Goal: Task Accomplishment & Management: Use online tool/utility

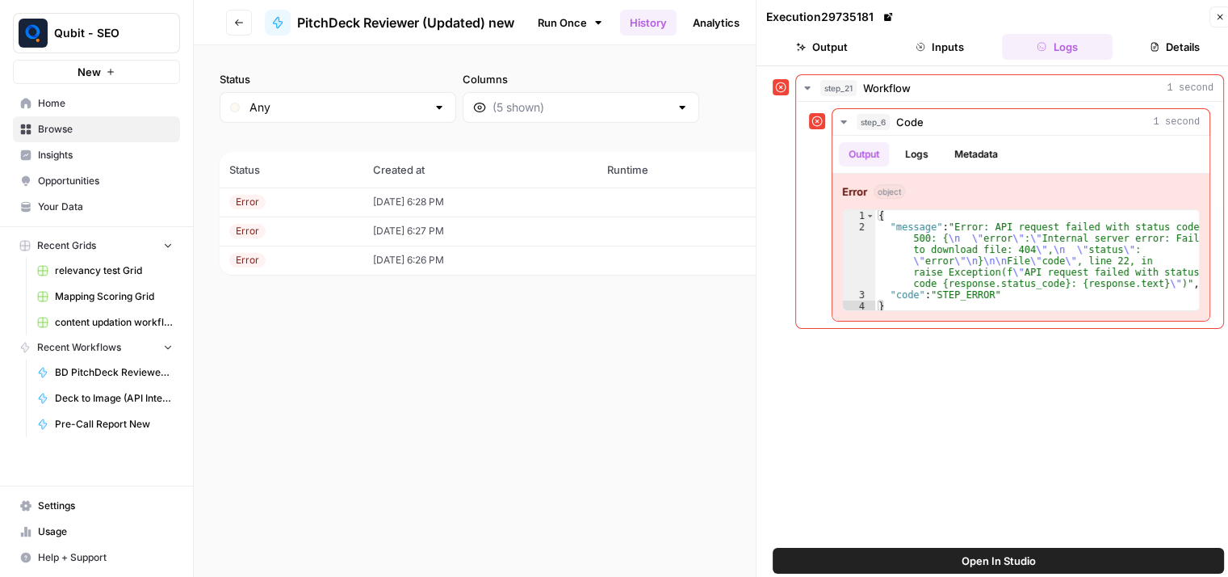
click at [1224, 13] on icon "button" at bounding box center [1220, 17] width 10 height 10
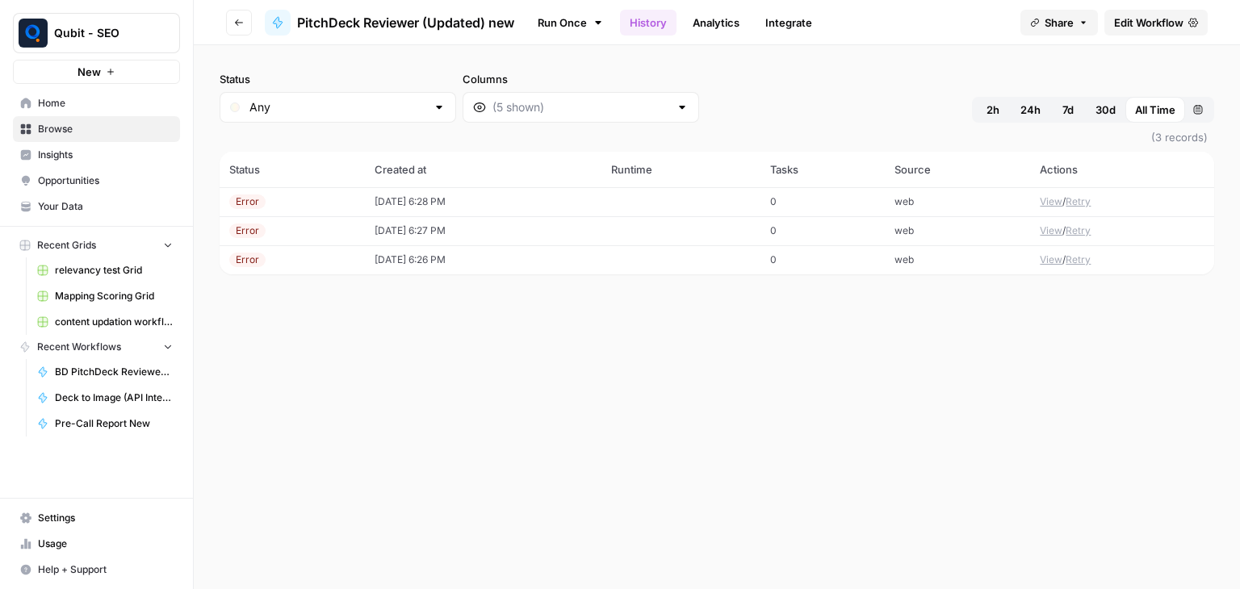
click at [1169, 25] on span "Edit Workflow" at bounding box center [1148, 23] width 69 height 16
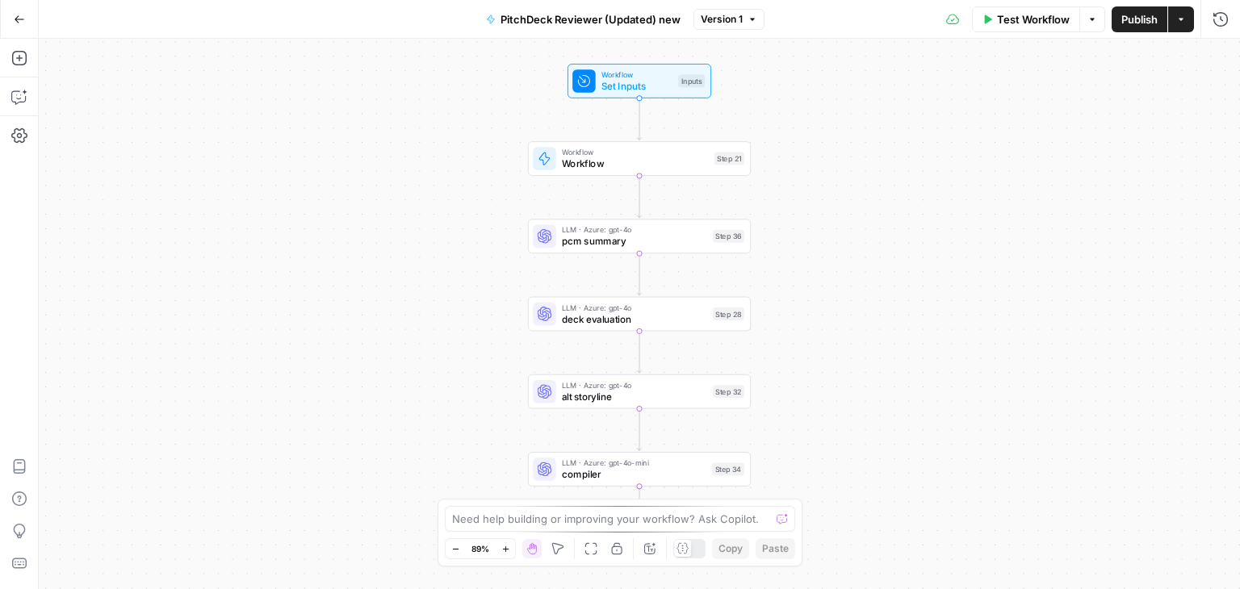
click at [1031, 14] on span "Test Workflow" at bounding box center [1033, 19] width 73 height 16
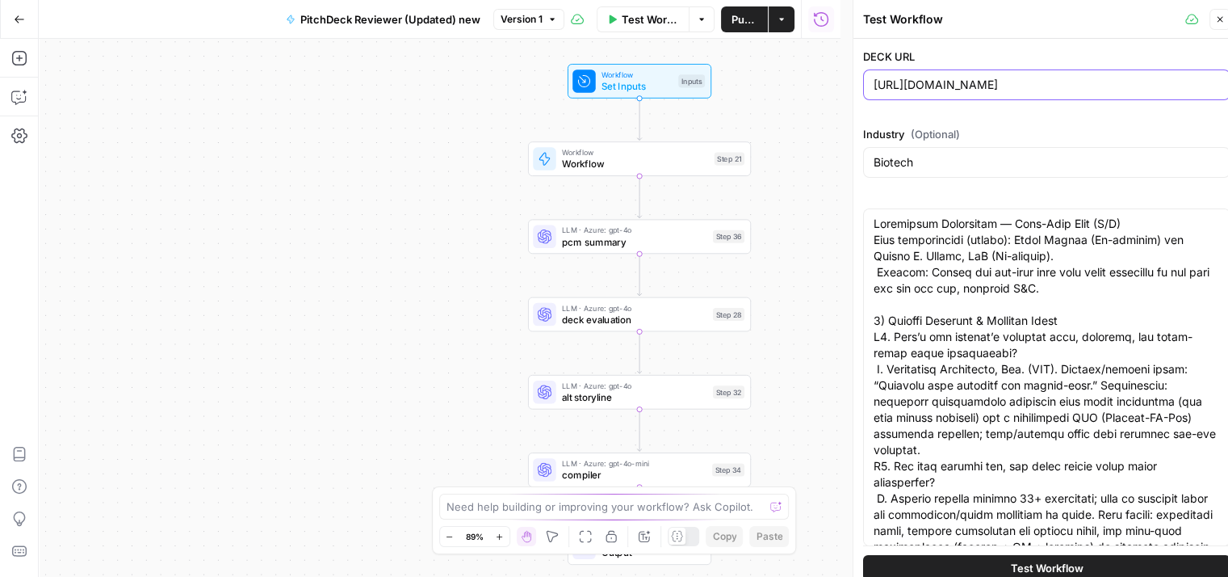
click at [1024, 80] on input "https://drive.google.com/file/d/1-Q1w5DbLf65UWk4e3JeyrMpo3F882doT/view?usp=shar…" at bounding box center [1047, 85] width 346 height 16
paste input "ChGMTxFNhjznkWBdqIBphglmXVCTJXE_/view"
type input "https://drive.google.com/file/d/1ChGMTxFNhjznkWBdqIBphglmXVCTJXE_/view"
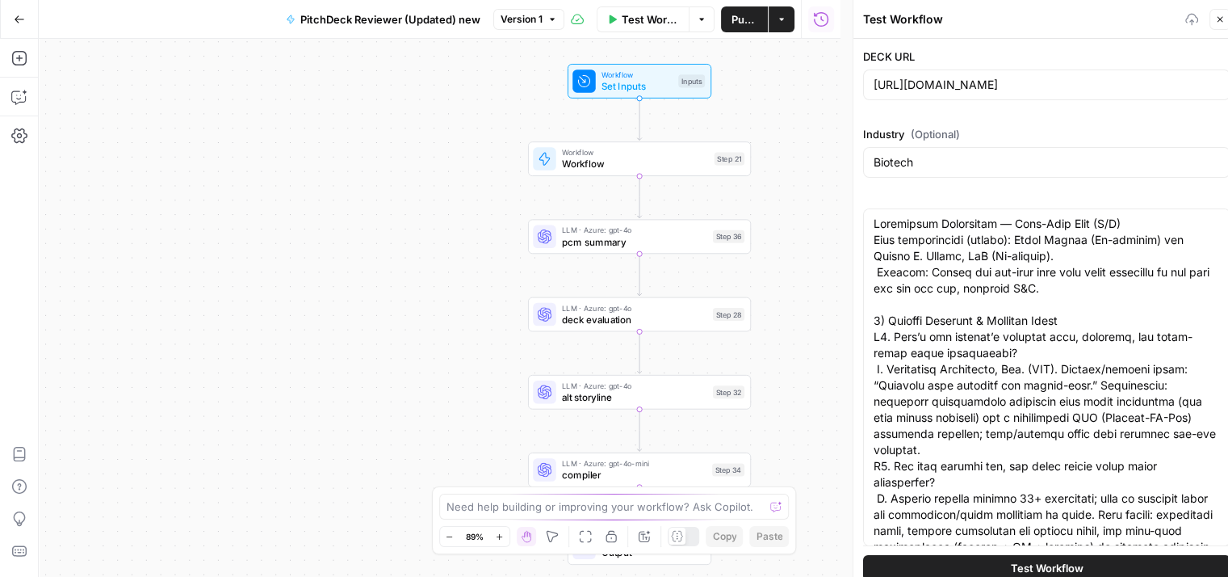
scroll to position [0, 0]
drag, startPoint x: 933, startPoint y: 172, endPoint x: 820, endPoint y: 184, distance: 112.9
click at [820, 184] on body "Qubit - SEO New Home Browse Insights Opportunities Your Data Recent Grids relev…" at bounding box center [614, 288] width 1228 height 577
click at [917, 162] on input "Biotech" at bounding box center [1047, 162] width 346 height 16
drag, startPoint x: 917, startPoint y: 162, endPoint x: 888, endPoint y: 161, distance: 29.1
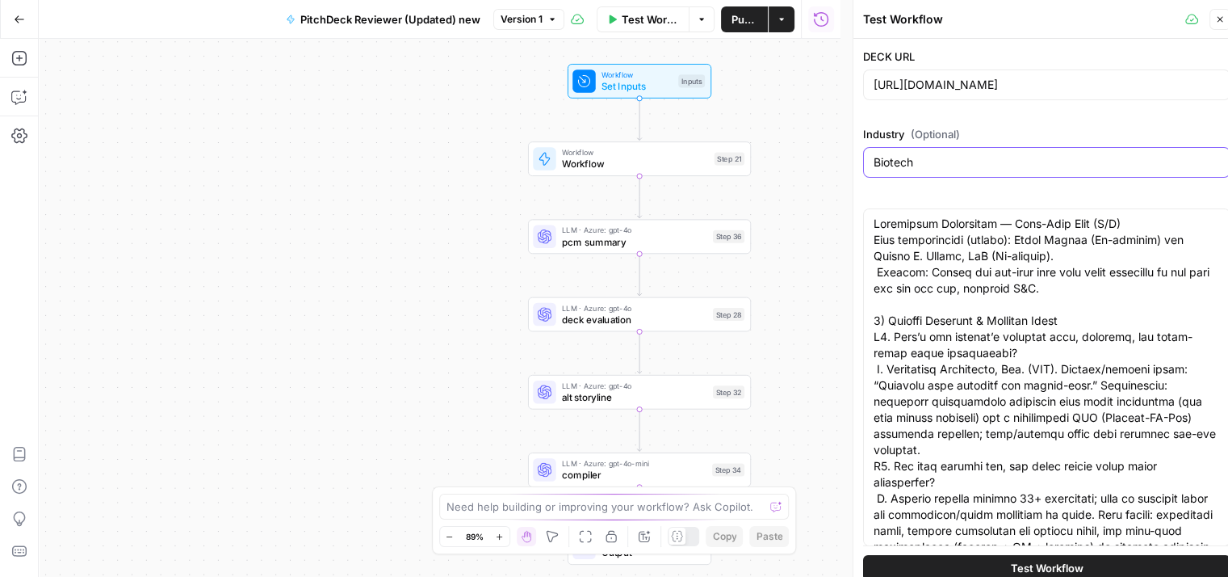
click at [888, 161] on input "Biotech" at bounding box center [1047, 162] width 346 height 16
type input "HealthTech"
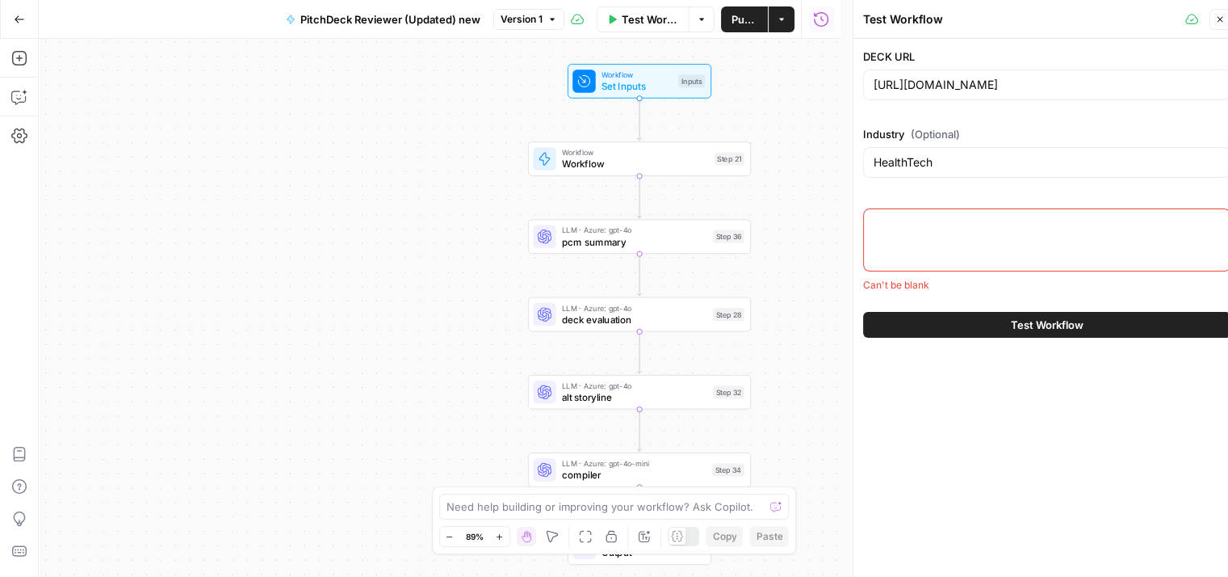
click at [964, 246] on div at bounding box center [1046, 239] width 367 height 63
paste textarea "Post-Call Memo: Doctor Assistant 1) COMPANY OVERVIEW & FOUNDING STORY Q1. Compa…"
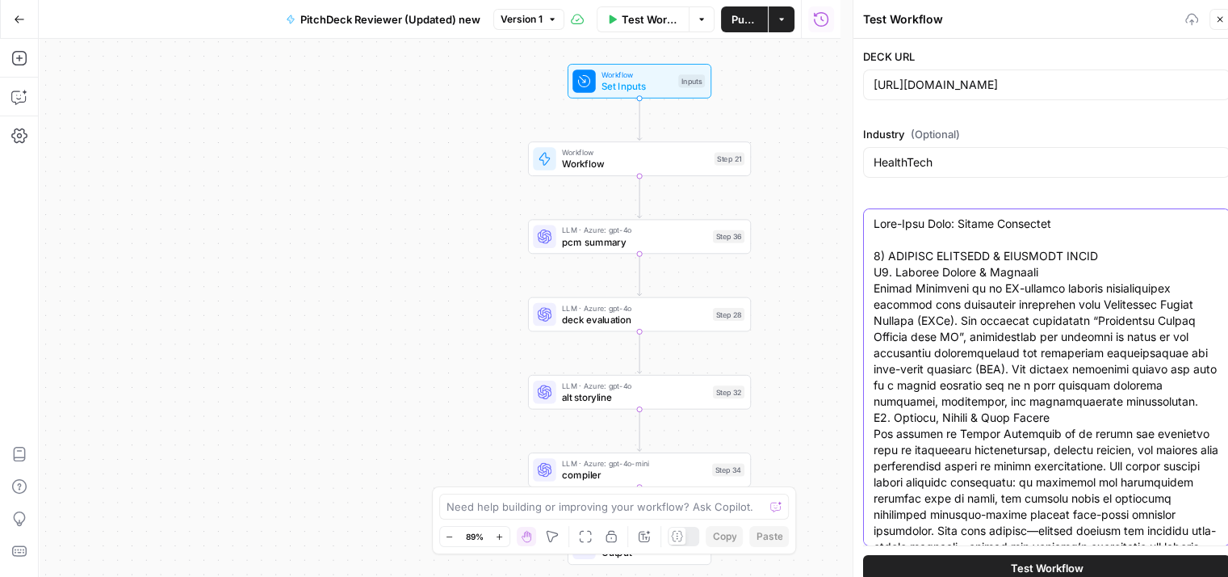
type textarea "Post-Call Memo: Doctor Assistant 1) COMPANY OVERVIEW & FOUNDING STORY Q1. Compa…"
click at [1026, 564] on span "Test Workflow" at bounding box center [1047, 567] width 73 height 16
click at [1037, 565] on span "Test Workflow" at bounding box center [1047, 567] width 73 height 16
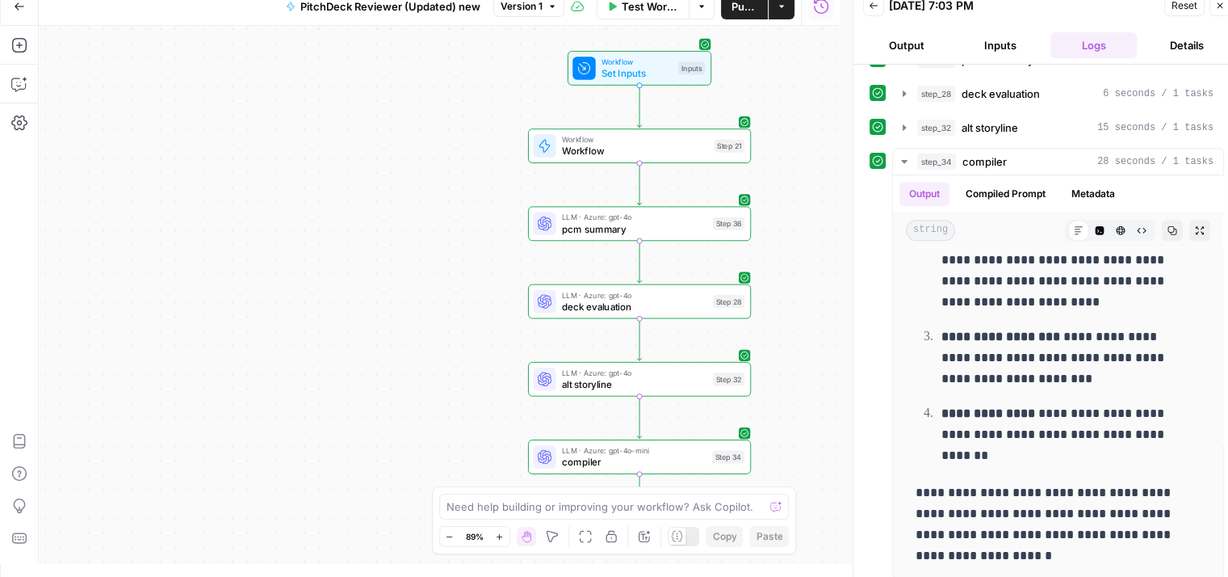
scroll to position [69, 0]
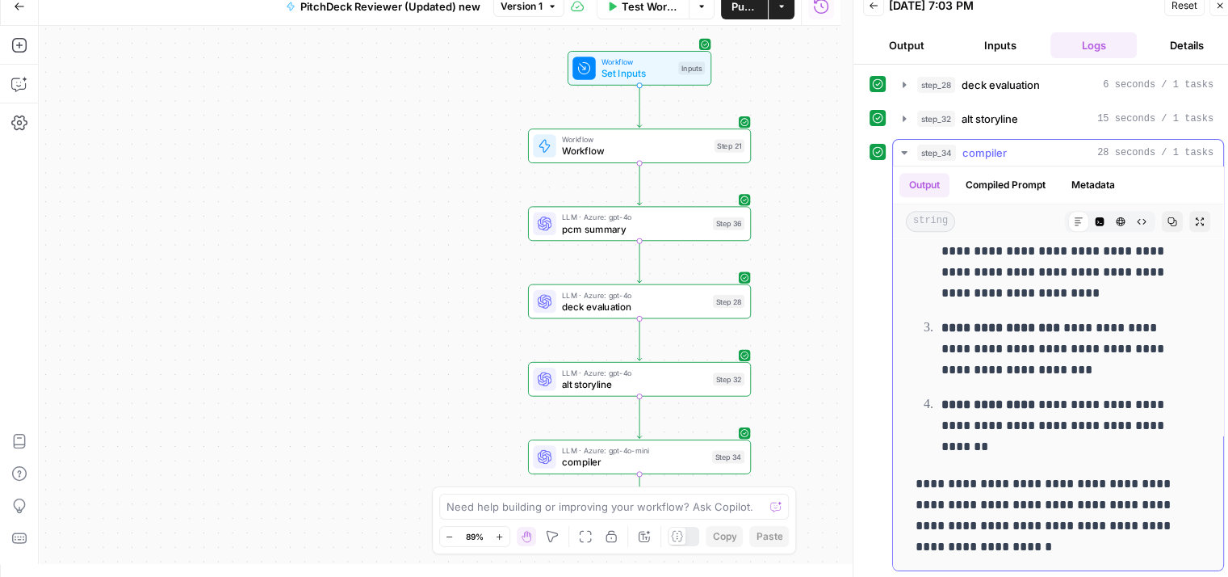
drag, startPoint x: 917, startPoint y: 350, endPoint x: 1180, endPoint y: 543, distance: 326.2
copy div "**********"
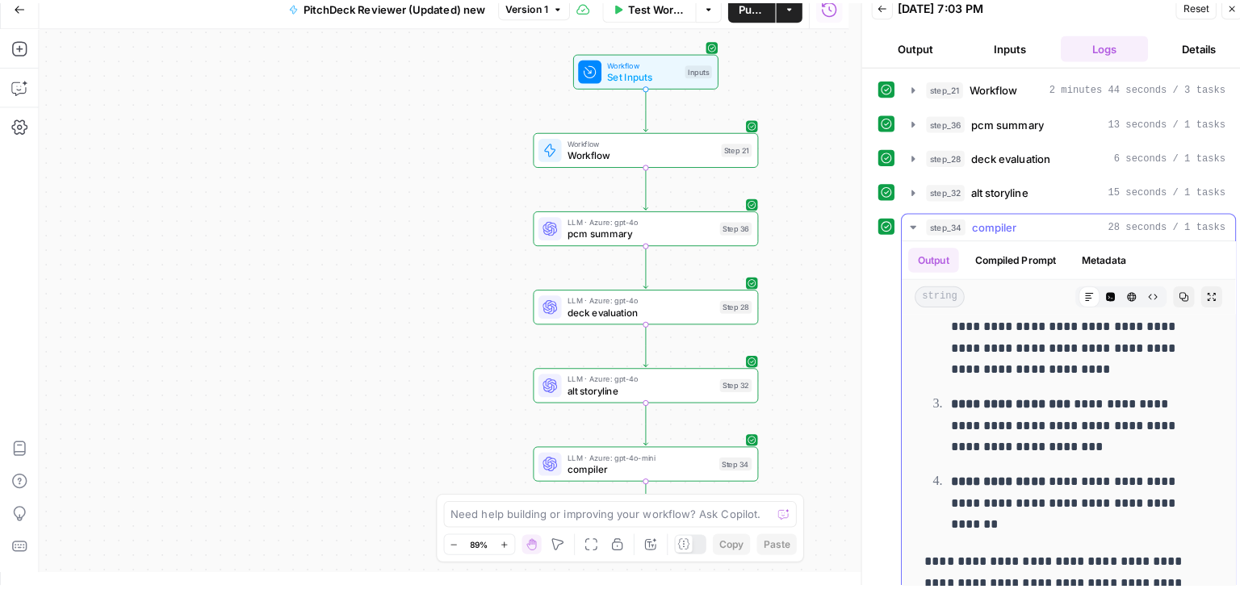
scroll to position [0, 0]
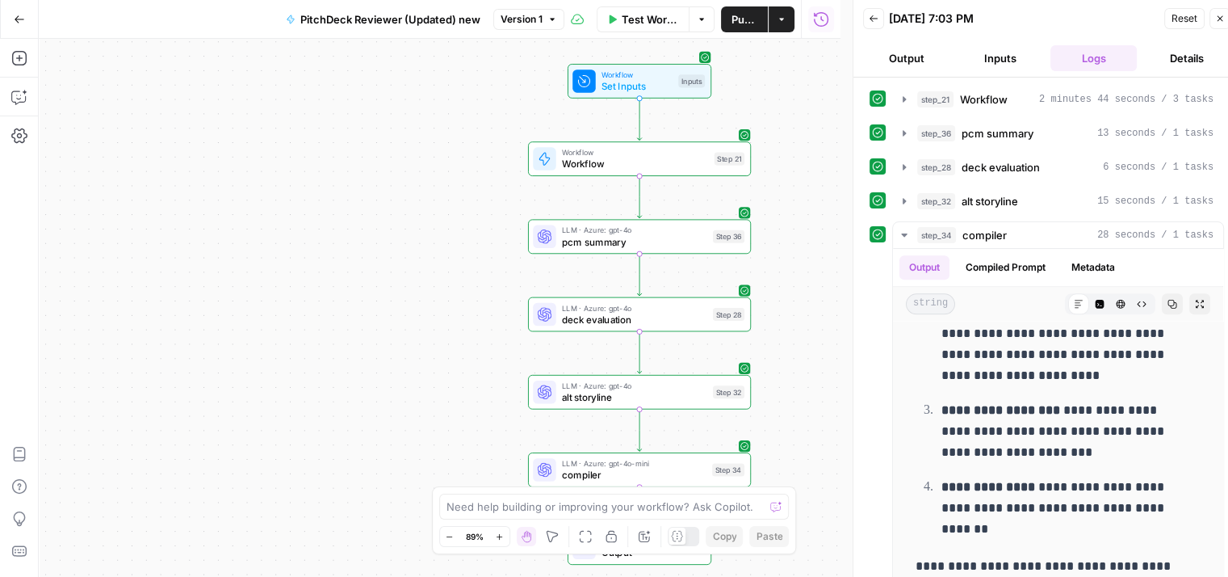
click at [1068, 15] on div "09/22/25 at 7:03 PM" at bounding box center [1024, 18] width 271 height 16
click at [20, 10] on button "Go Back" at bounding box center [19, 19] width 29 height 29
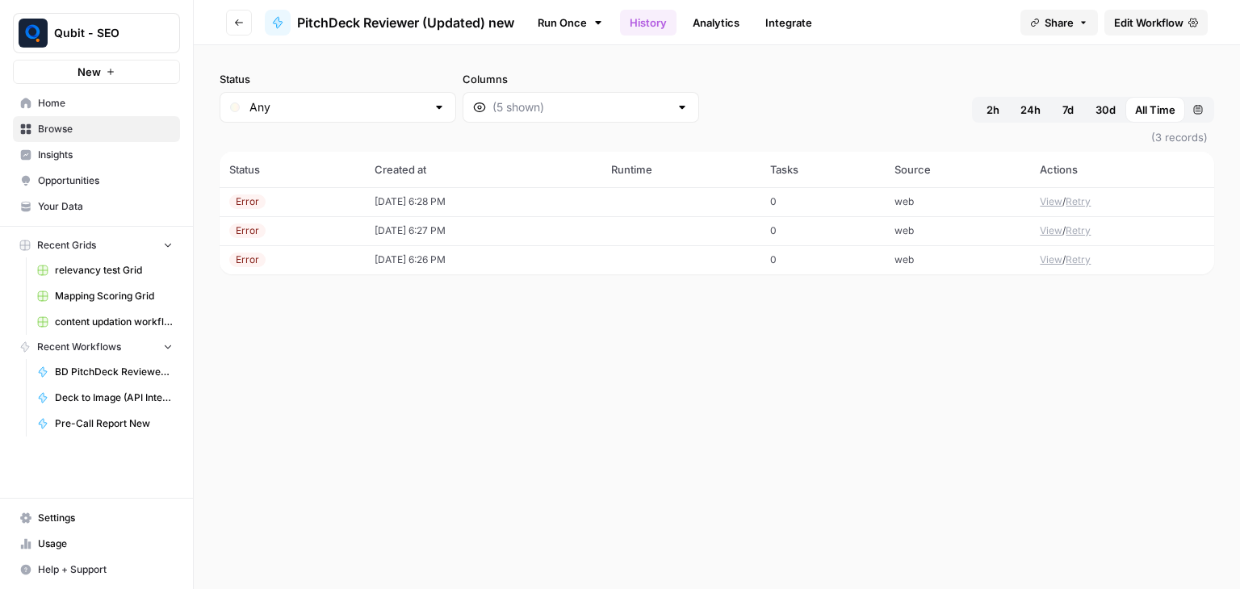
click at [577, 27] on link "Run Once" at bounding box center [570, 22] width 86 height 27
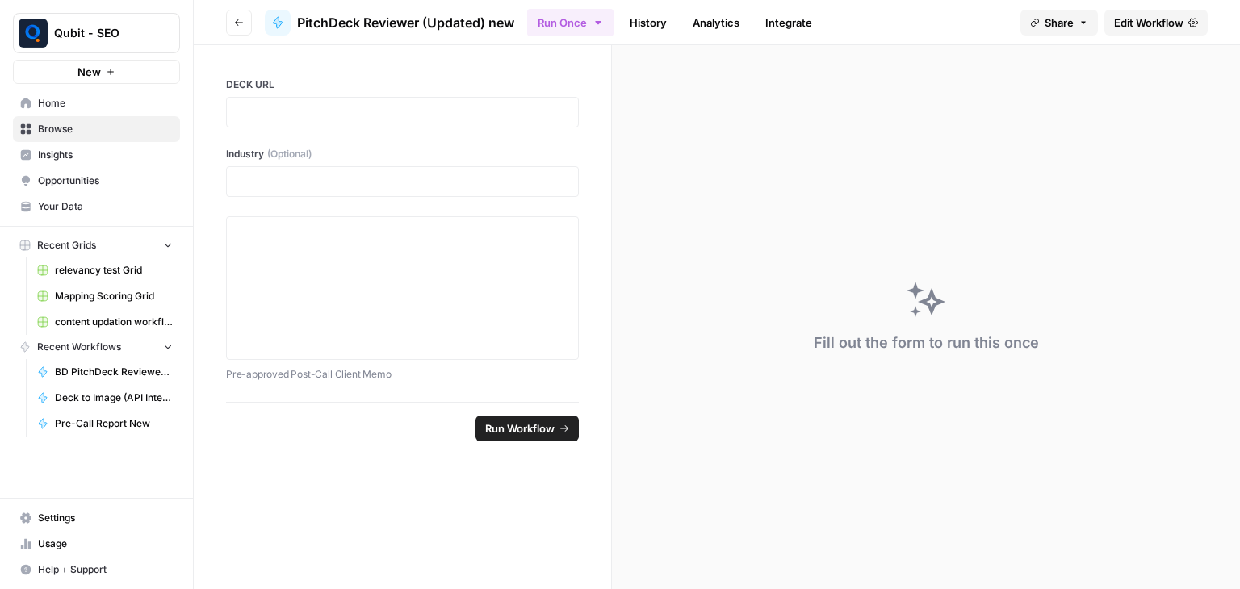
click at [426, 124] on div at bounding box center [402, 112] width 353 height 31
click at [449, 114] on p at bounding box center [403, 112] width 332 height 16
click at [446, 172] on div at bounding box center [402, 181] width 353 height 31
click at [452, 183] on p at bounding box center [403, 182] width 332 height 16
click at [440, 275] on div at bounding box center [403, 288] width 332 height 129
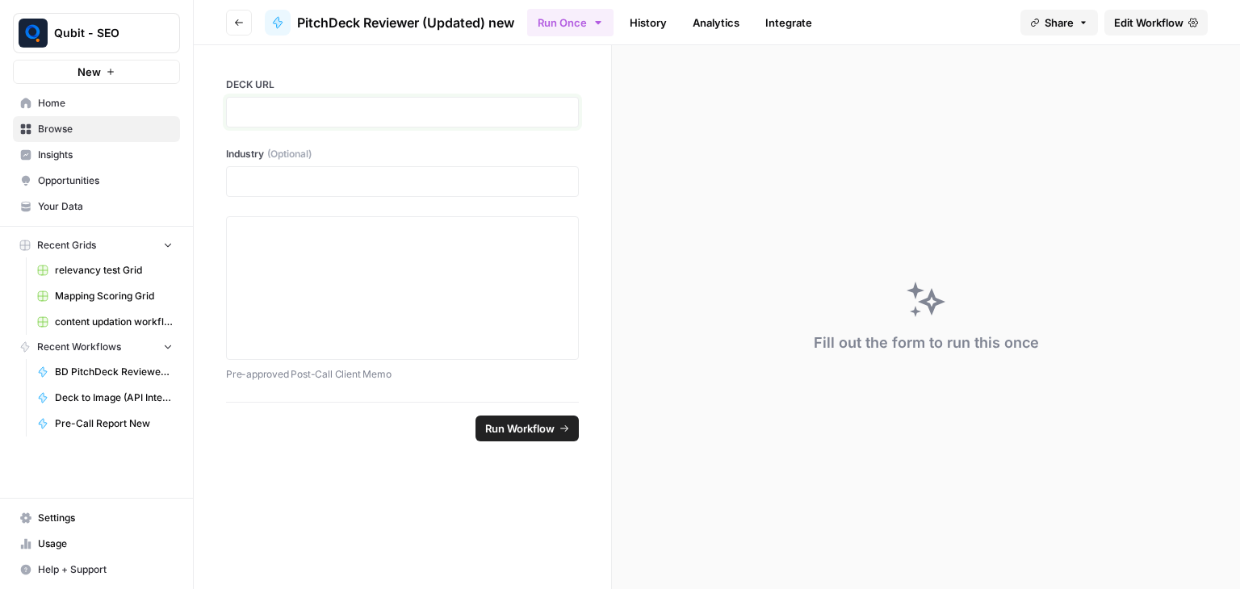
click at [518, 107] on p at bounding box center [403, 112] width 332 height 16
click at [405, 109] on p at bounding box center [403, 112] width 332 height 16
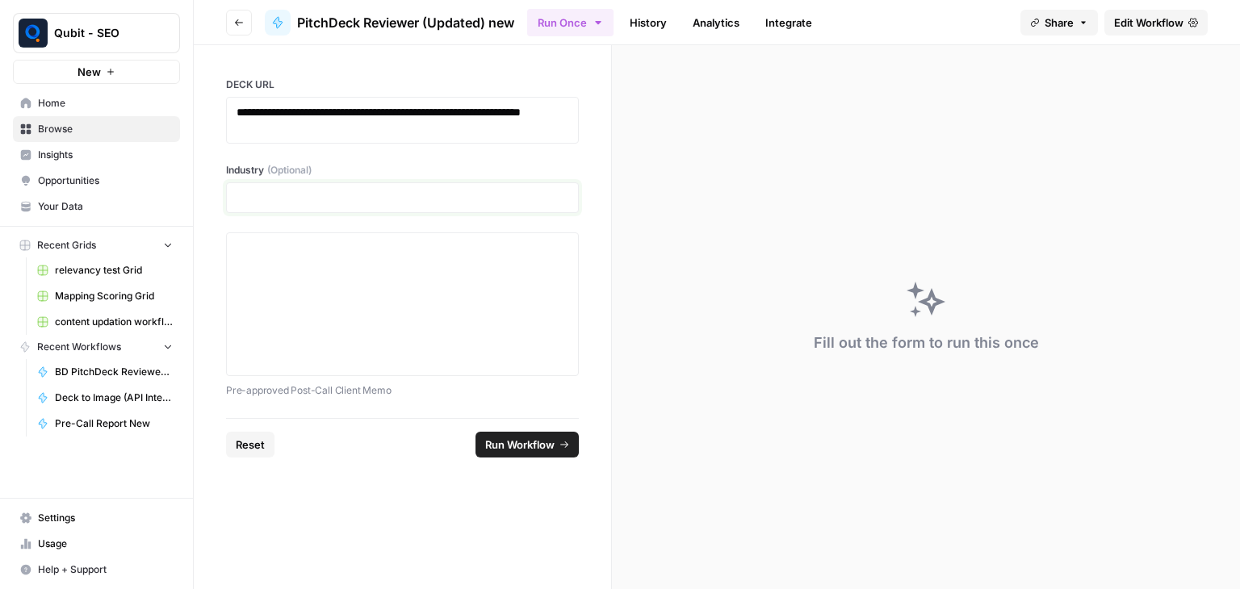
click at [402, 193] on p at bounding box center [403, 198] width 332 height 16
click at [515, 273] on div at bounding box center [403, 304] width 332 height 129
click at [372, 283] on div at bounding box center [403, 304] width 332 height 129
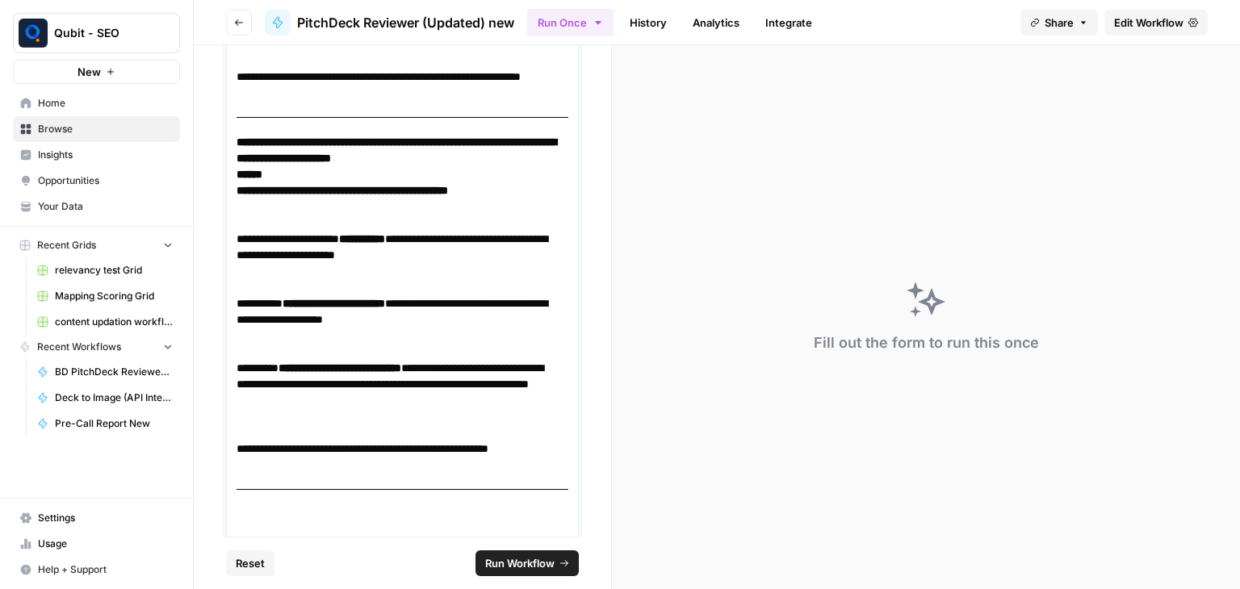
scroll to position [7691, 0]
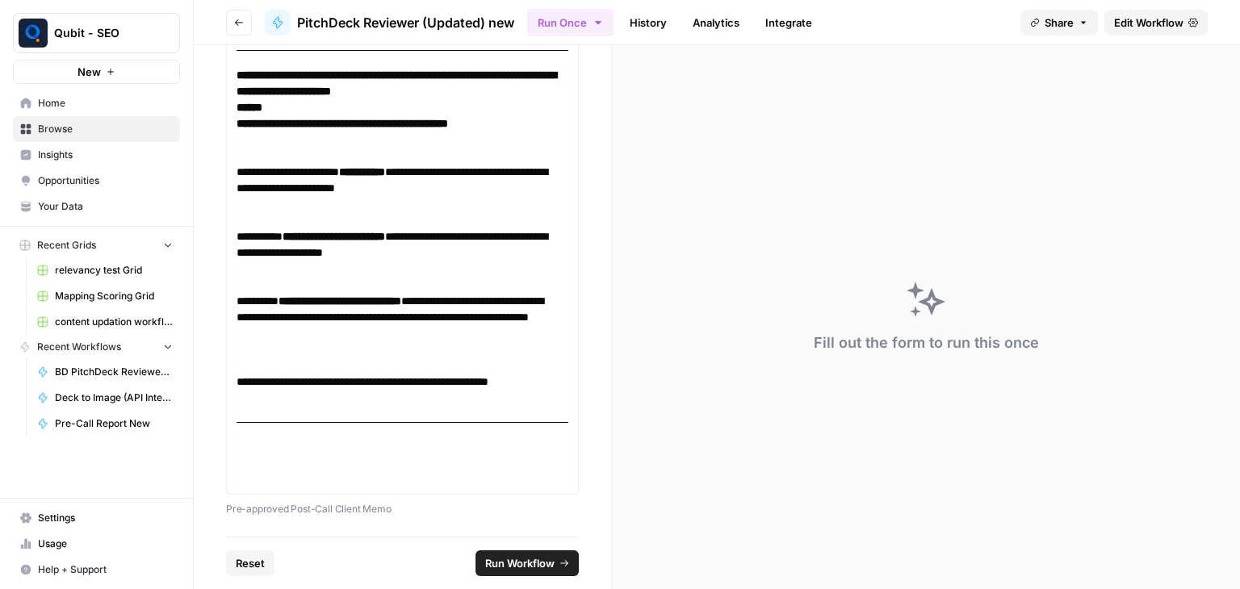
click at [527, 559] on span "Run Workflow" at bounding box center [519, 564] width 69 height 16
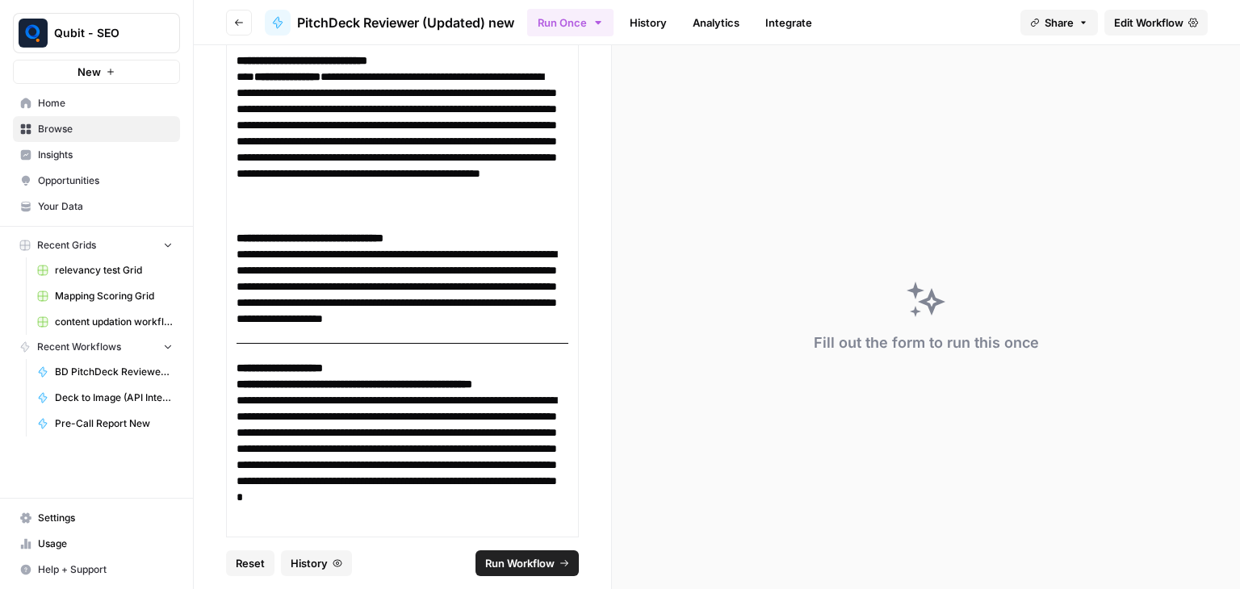
scroll to position [0, 0]
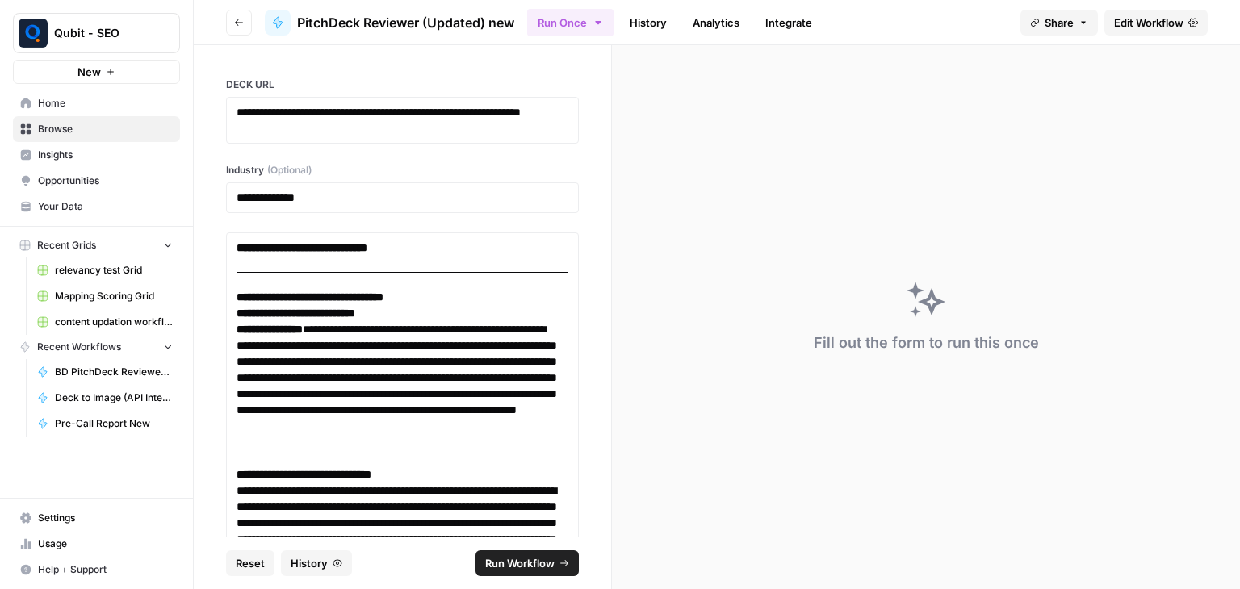
click at [650, 8] on ul "Run Once History Analytics Integrate" at bounding box center [674, 21] width 295 height 31
click at [650, 17] on link "History" at bounding box center [648, 23] width 57 height 26
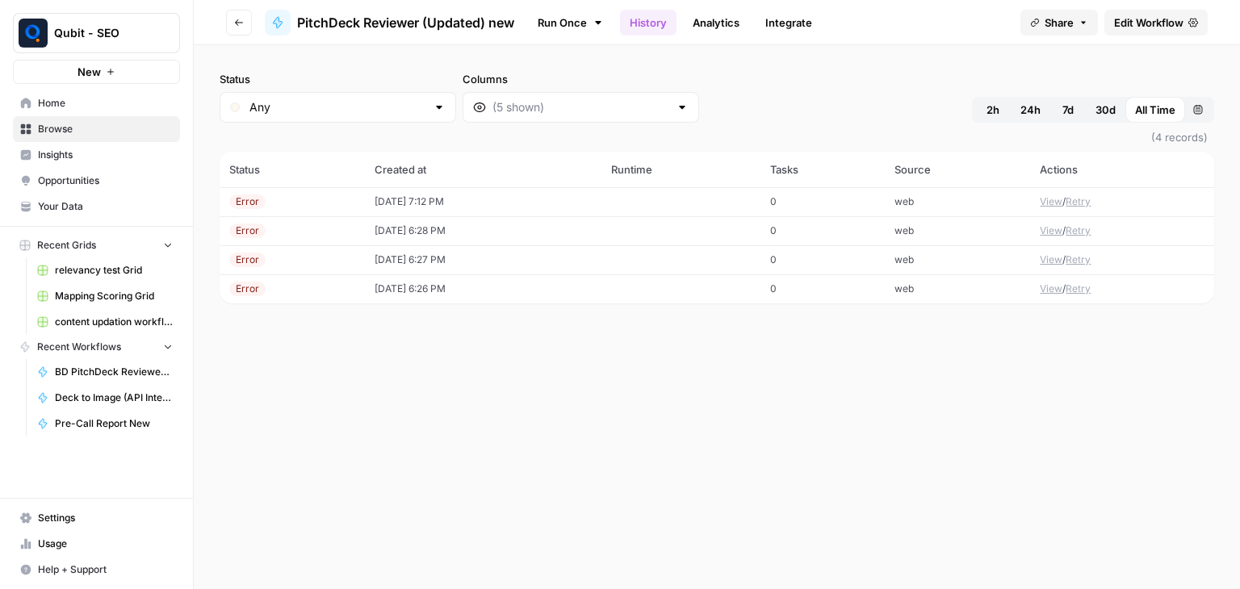
click at [586, 16] on link "Run Once" at bounding box center [570, 22] width 86 height 27
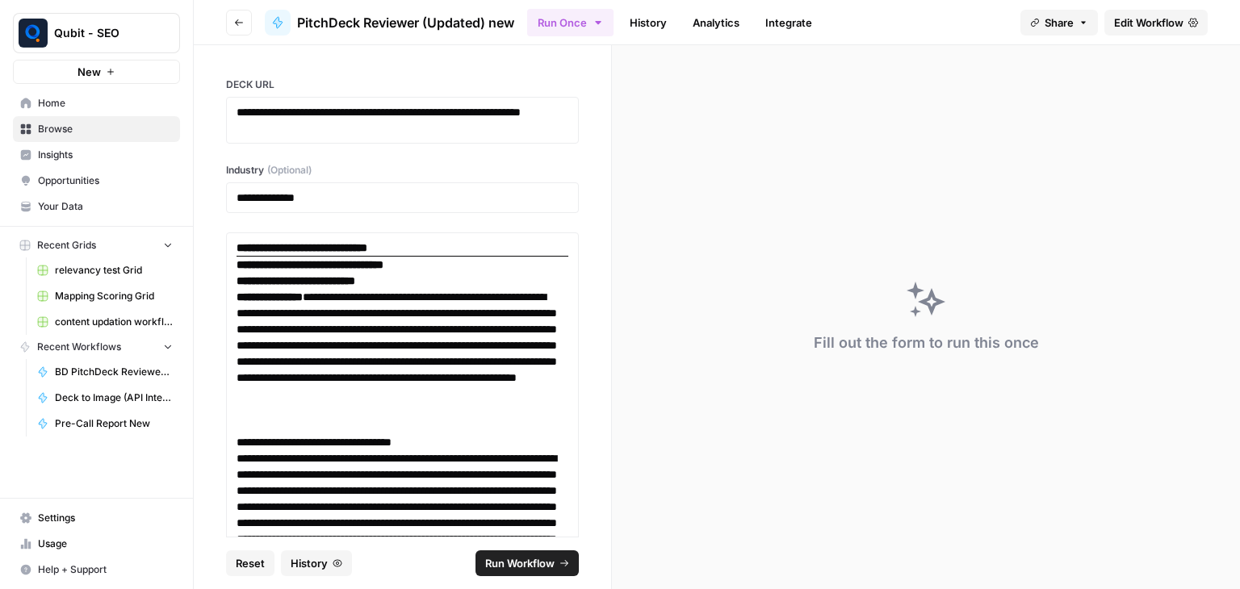
click at [661, 20] on link "History" at bounding box center [648, 23] width 57 height 26
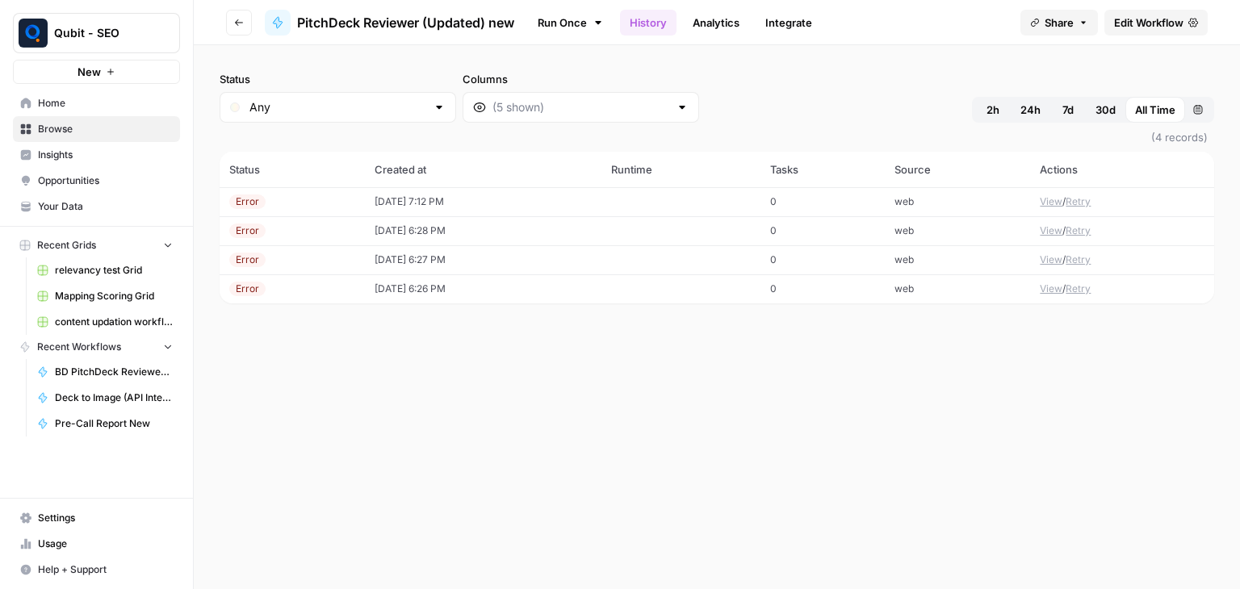
click at [592, 191] on td "[DATE] 7:12 PM" at bounding box center [483, 201] width 237 height 29
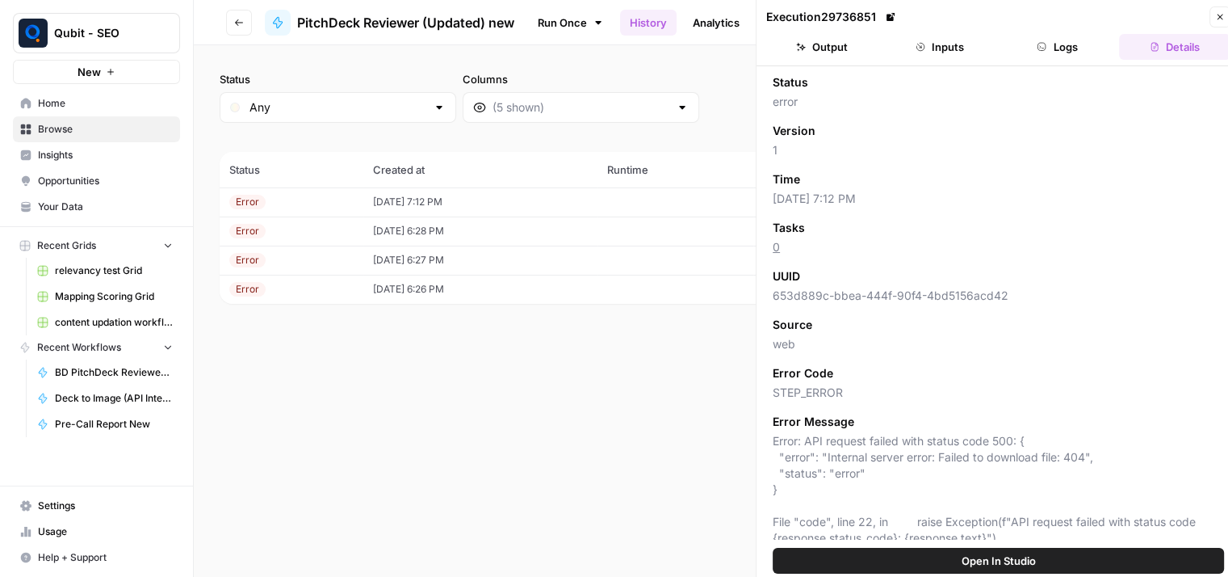
click at [1079, 40] on button "Logs" at bounding box center [1057, 47] width 111 height 26
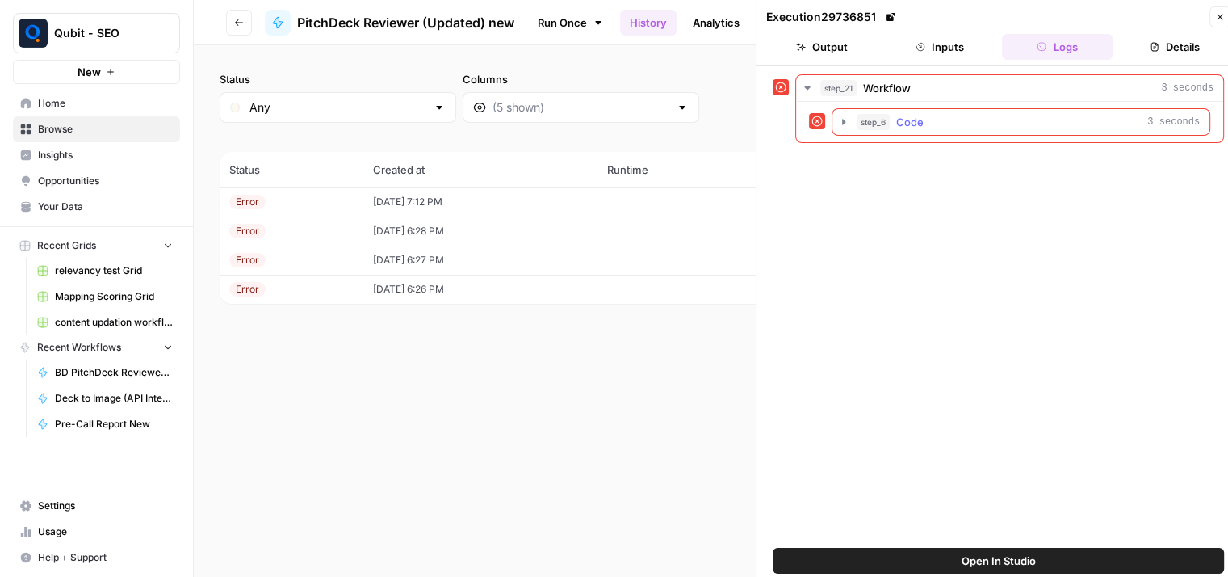
click at [843, 119] on icon "button" at bounding box center [843, 122] width 3 height 6
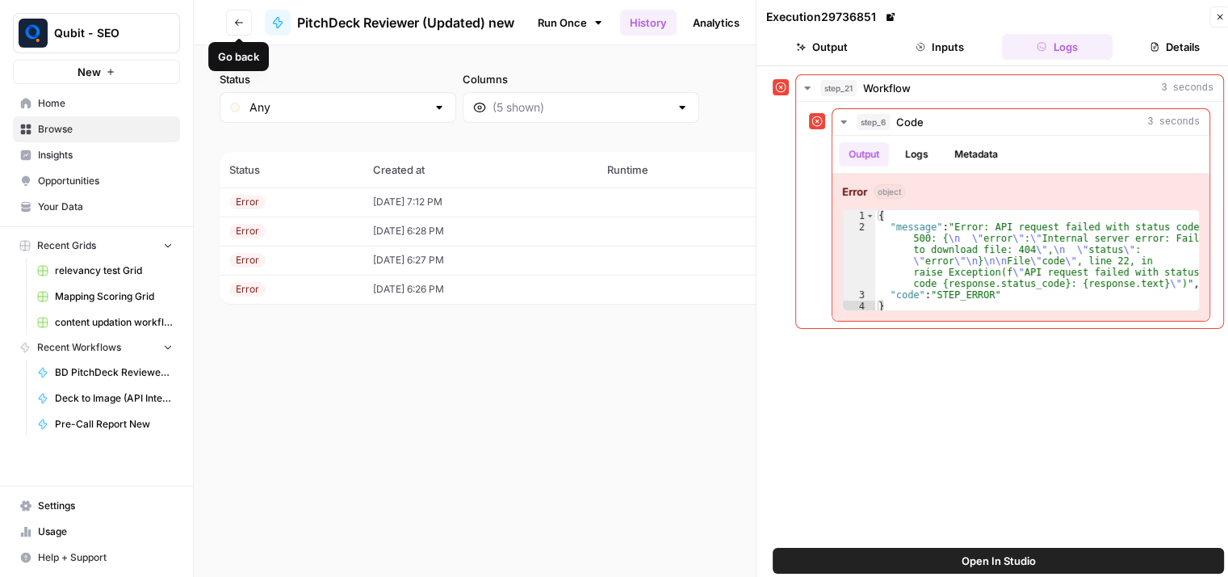
click at [237, 18] on icon "button" at bounding box center [239, 23] width 10 height 10
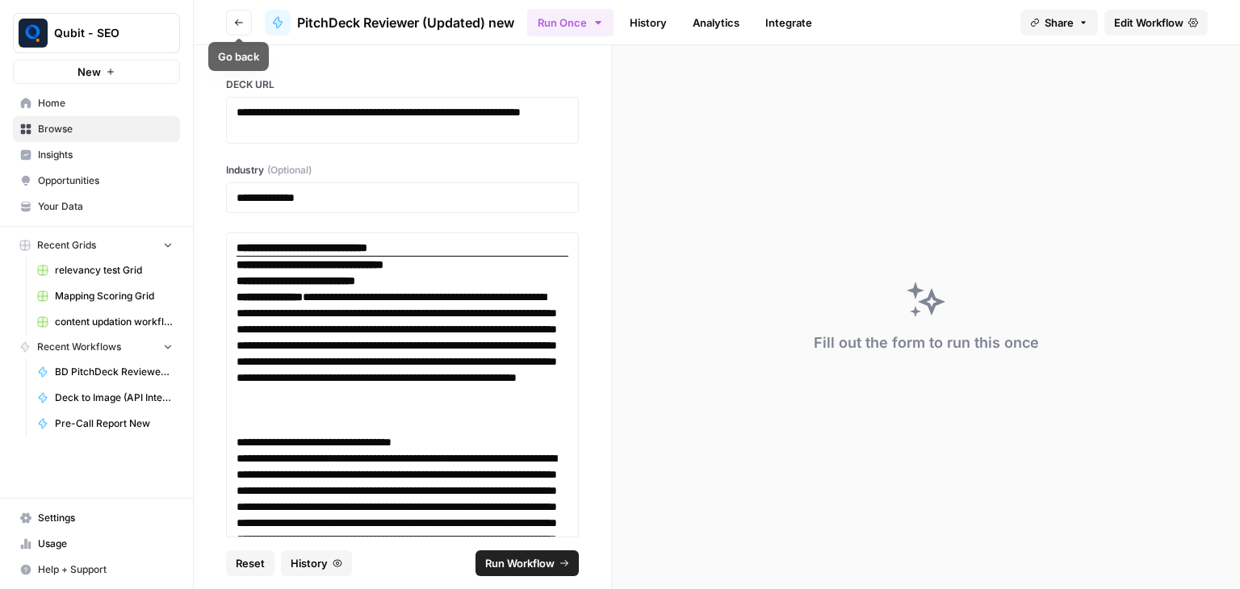
click at [241, 23] on icon "button" at bounding box center [239, 23] width 10 height 10
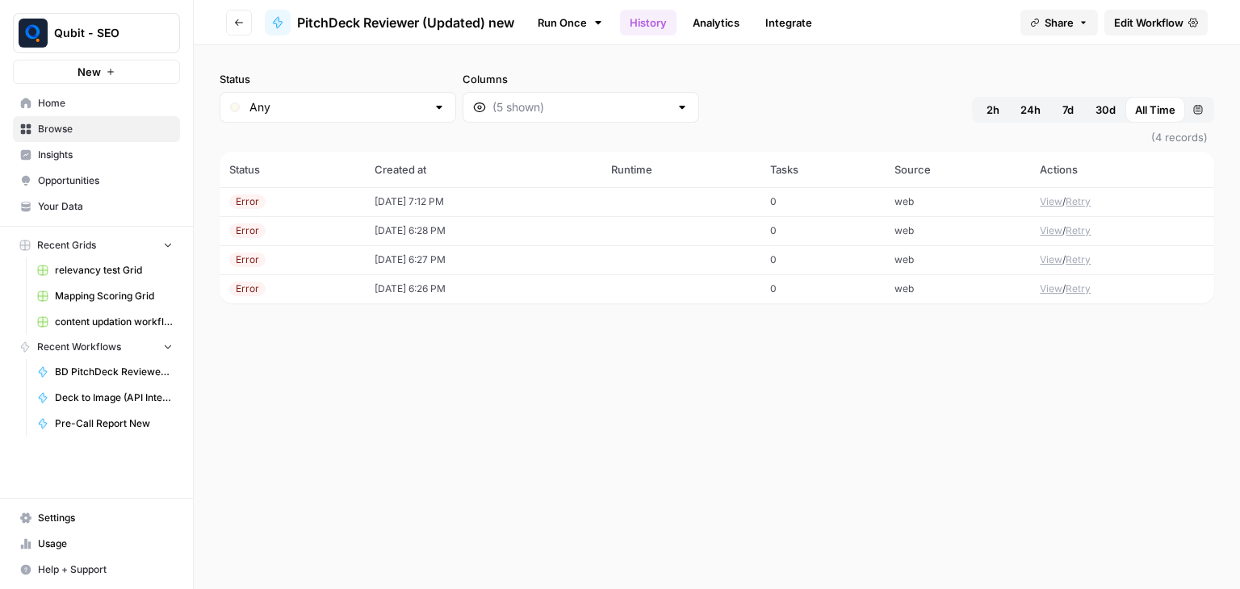
click at [581, 13] on link "Run Once" at bounding box center [570, 22] width 86 height 27
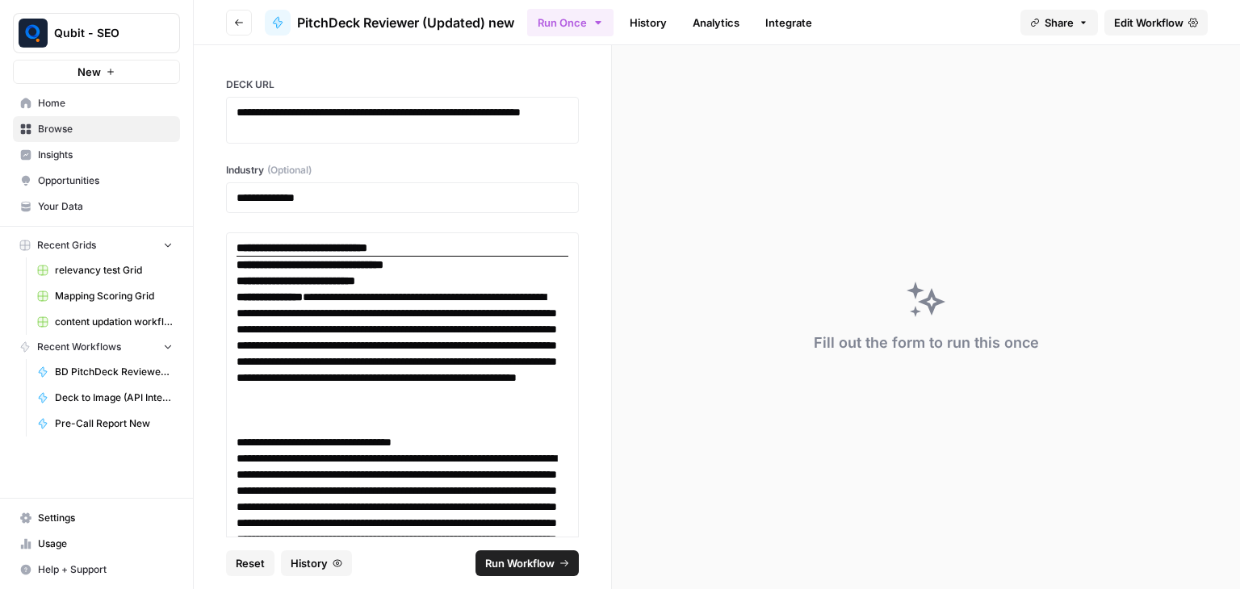
click at [516, 553] on button "Run Workflow" at bounding box center [527, 564] width 103 height 26
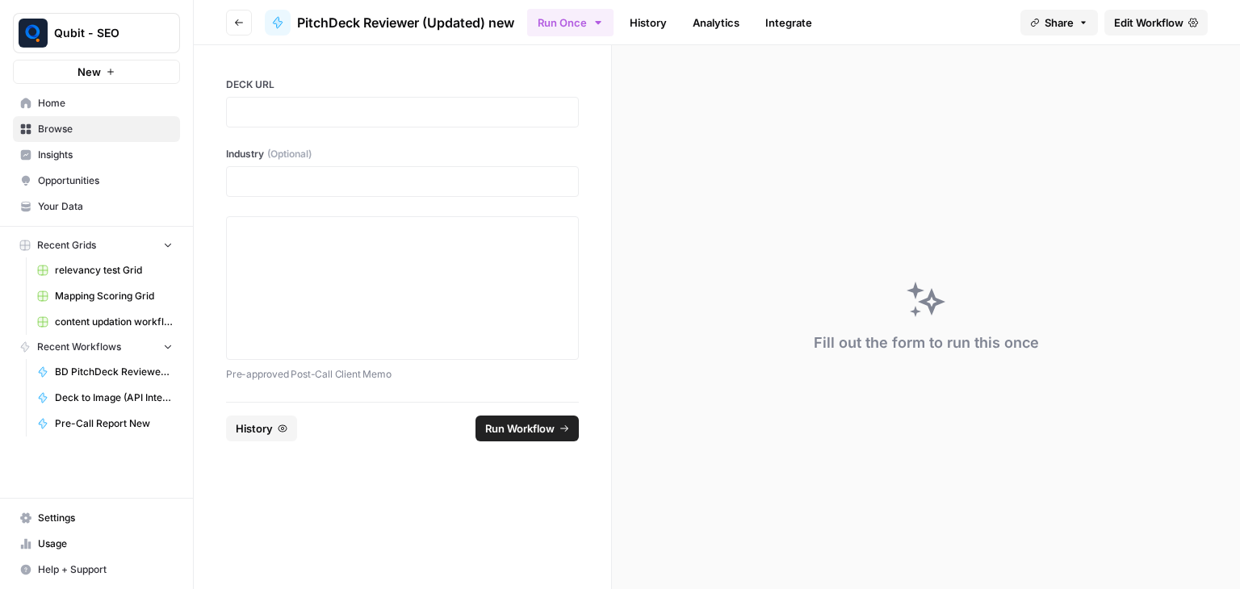
click at [653, 10] on link "History" at bounding box center [648, 23] width 57 height 26
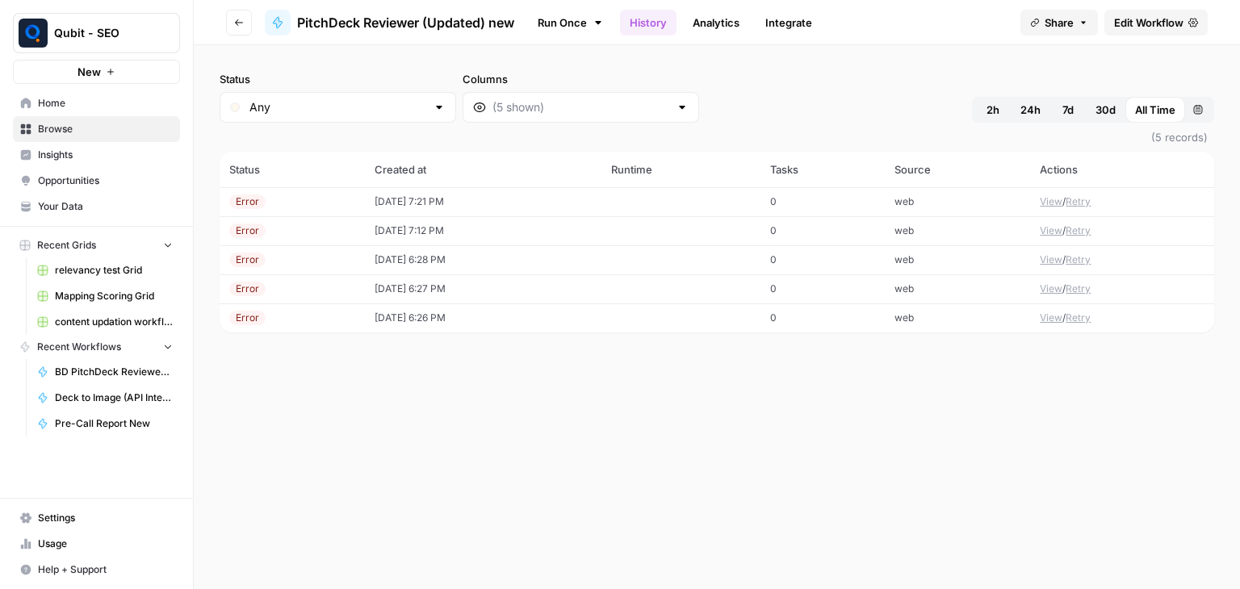
click at [381, 72] on label "Status" at bounding box center [338, 79] width 237 height 16
click at [381, 99] on input "Any" at bounding box center [338, 107] width 177 height 16
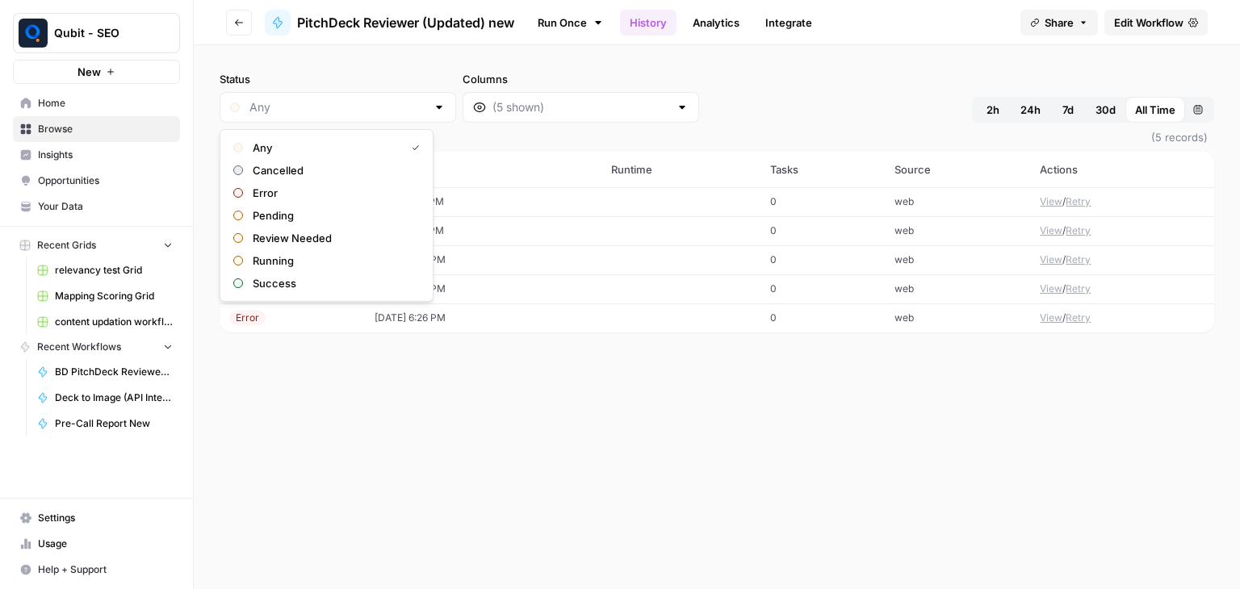
type input "Any"
click at [556, 15] on link "Run Once" at bounding box center [570, 22] width 86 height 27
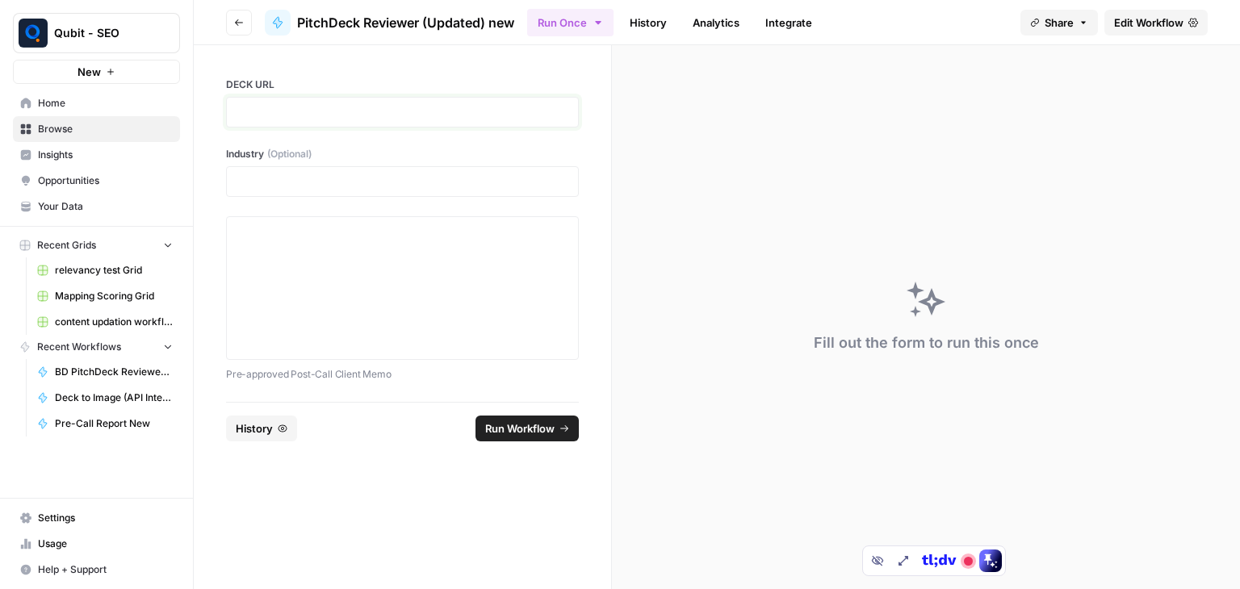
click at [458, 118] on p at bounding box center [403, 112] width 332 height 16
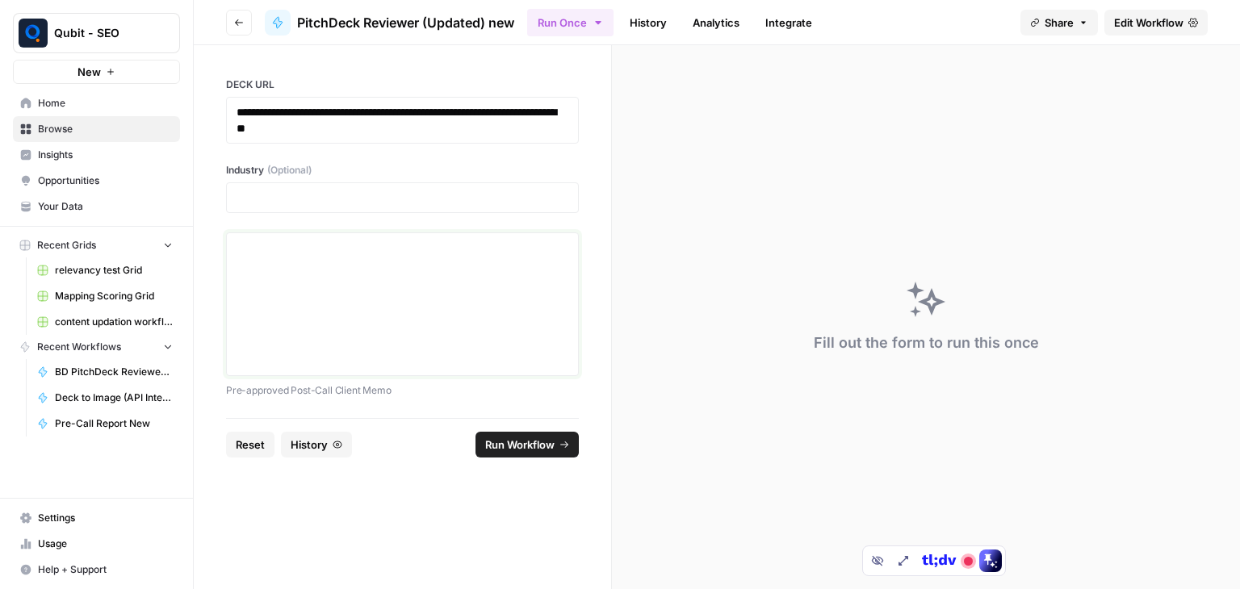
click at [470, 264] on div at bounding box center [403, 304] width 332 height 129
click at [414, 199] on p at bounding box center [403, 198] width 332 height 16
click at [437, 300] on div at bounding box center [403, 304] width 332 height 129
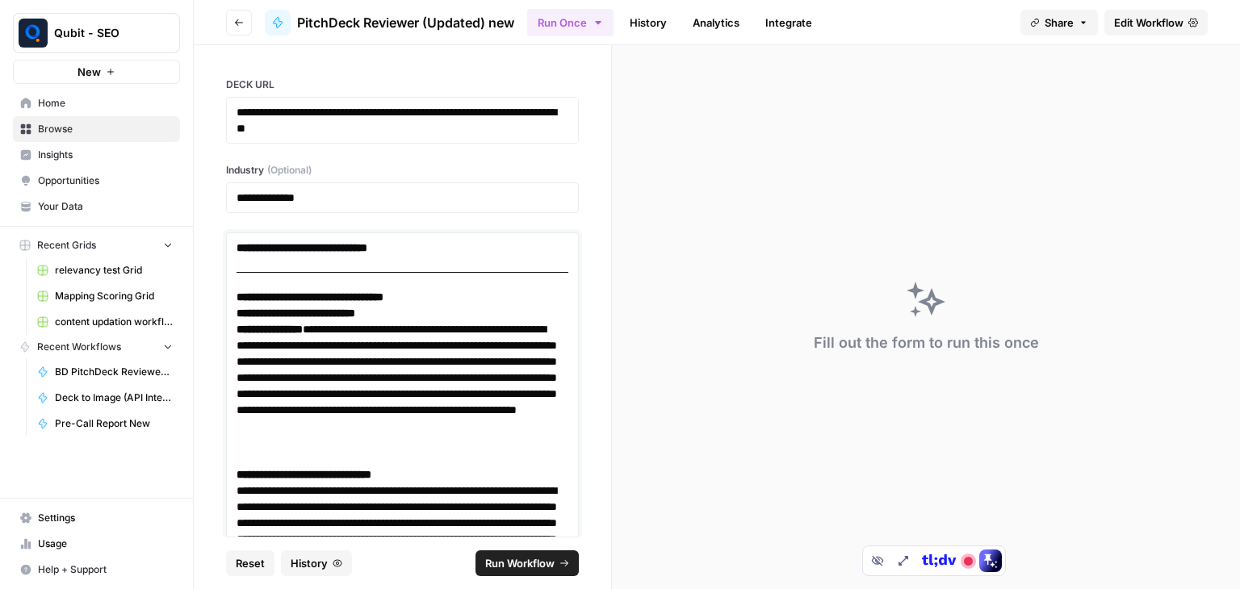
scroll to position [7645, 0]
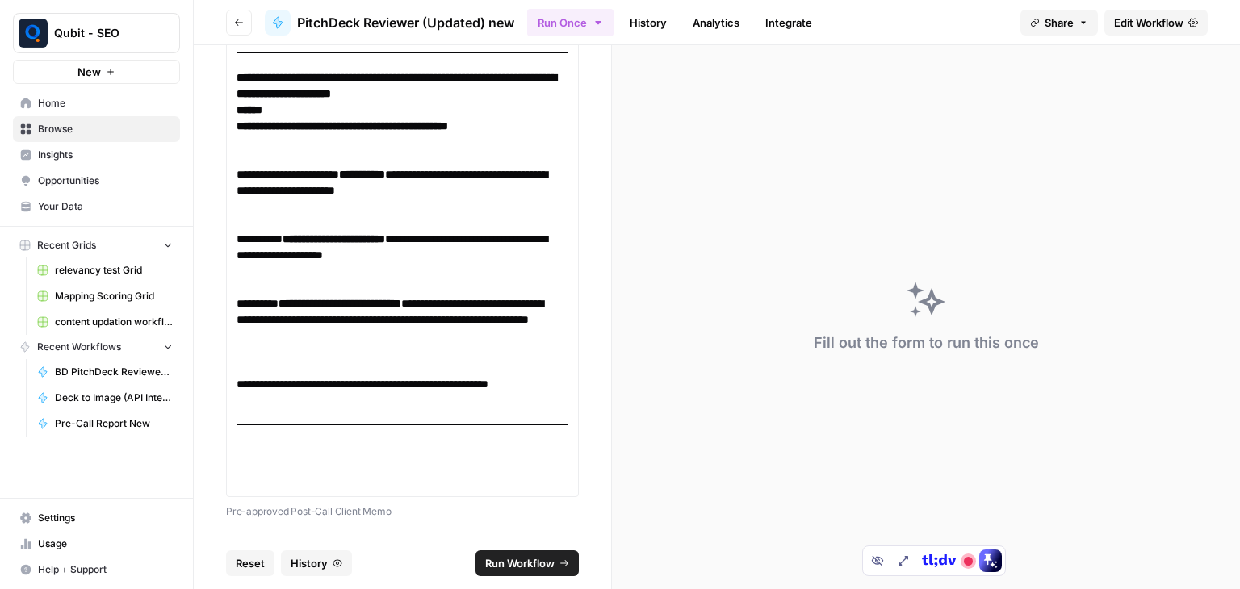
click at [552, 561] on span "Run Workflow" at bounding box center [519, 564] width 69 height 16
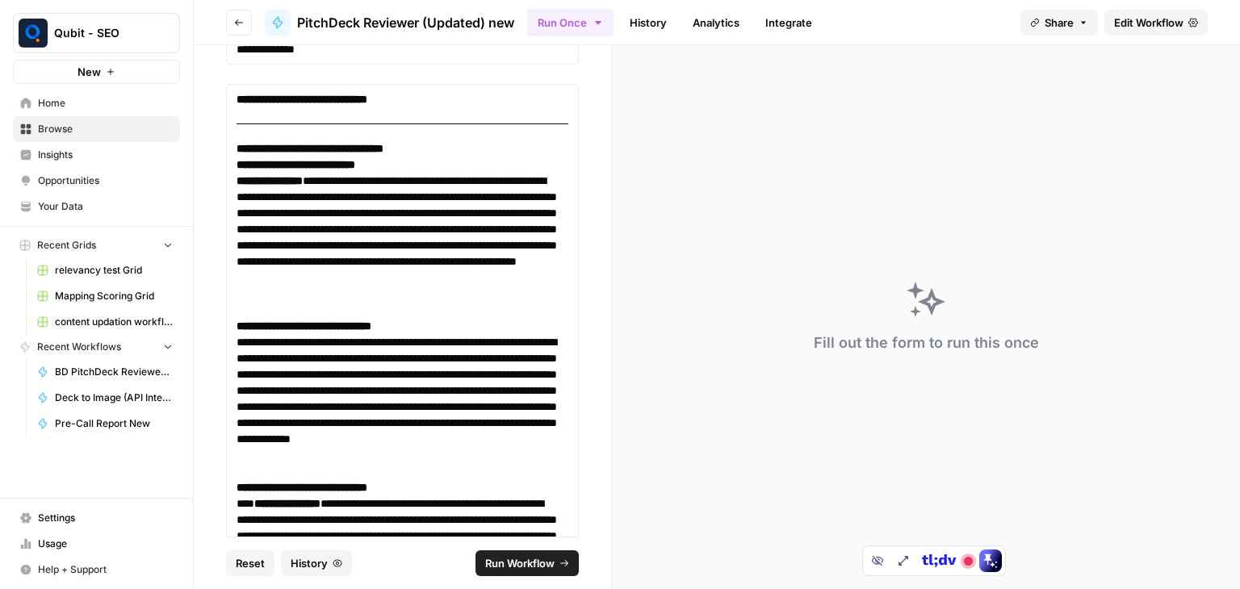
scroll to position [0, 0]
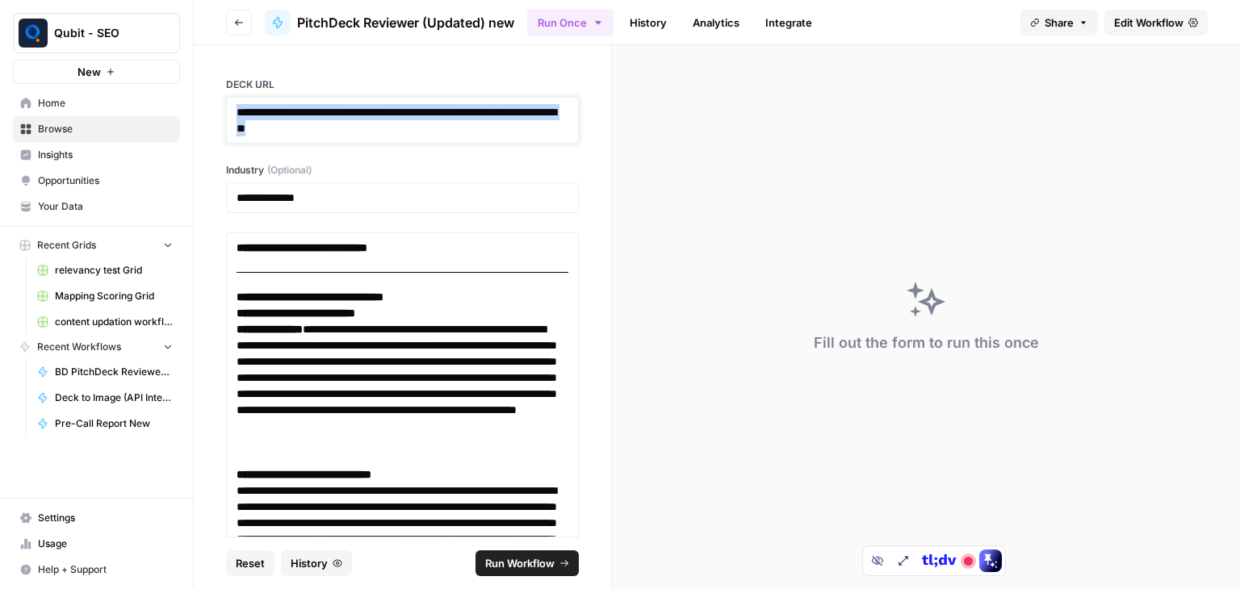
drag, startPoint x: 436, startPoint y: 130, endPoint x: 171, endPoint y: 88, distance: 268.2
click at [172, 88] on div "**********" at bounding box center [620, 294] width 1240 height 589
click at [428, 134] on p "**********" at bounding box center [403, 120] width 332 height 32
drag, startPoint x: 367, startPoint y: 120, endPoint x: 212, endPoint y: 96, distance: 156.1
click at [212, 96] on div "**********" at bounding box center [402, 291] width 417 height 492
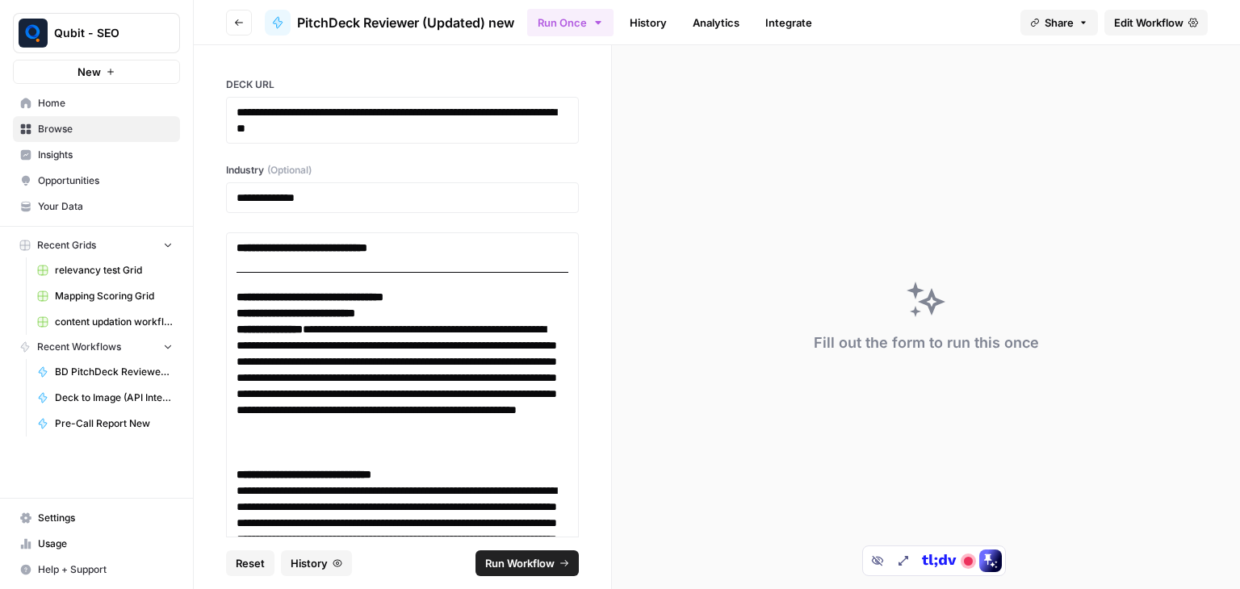
click at [533, 563] on span "Run Workflow" at bounding box center [519, 564] width 69 height 16
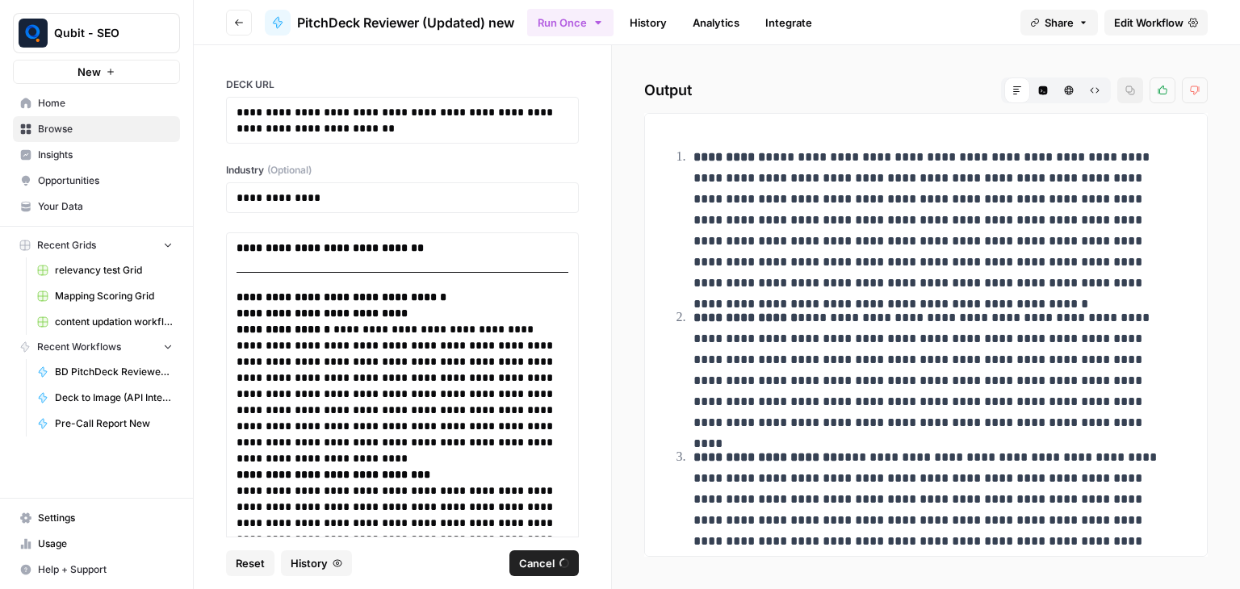
click at [1126, 23] on span "Edit Workflow" at bounding box center [1148, 23] width 69 height 16
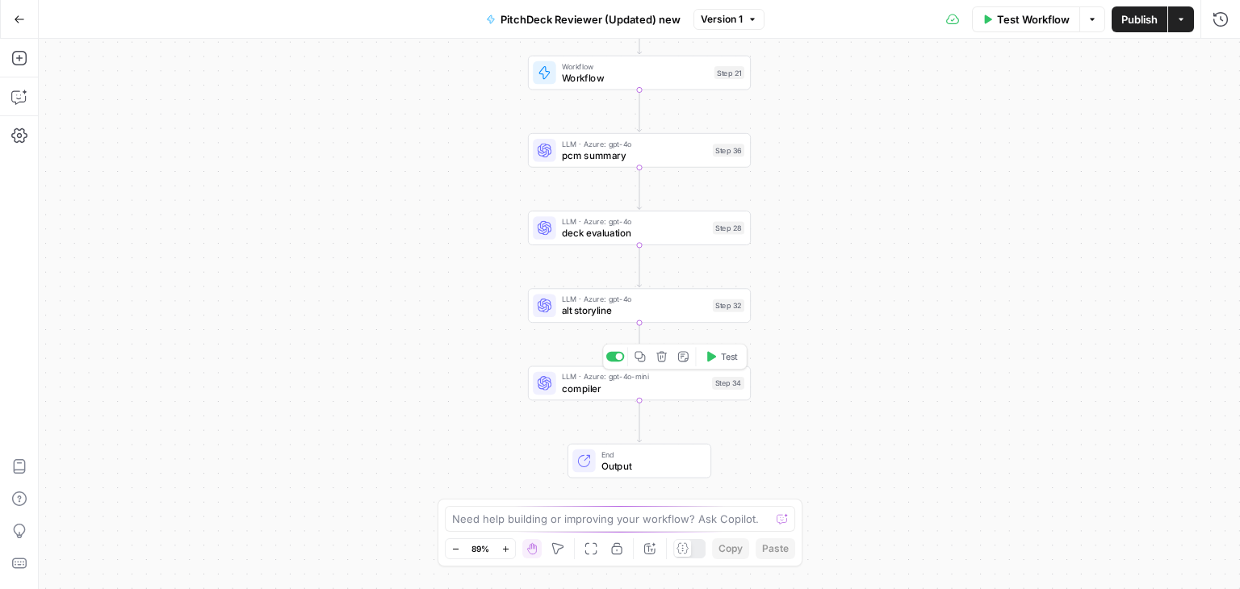
click at [686, 399] on div "LLM · Azure: gpt-4o-mini compiler Step 34 Copy step Delete step Add Note Test" at bounding box center [639, 384] width 223 height 35
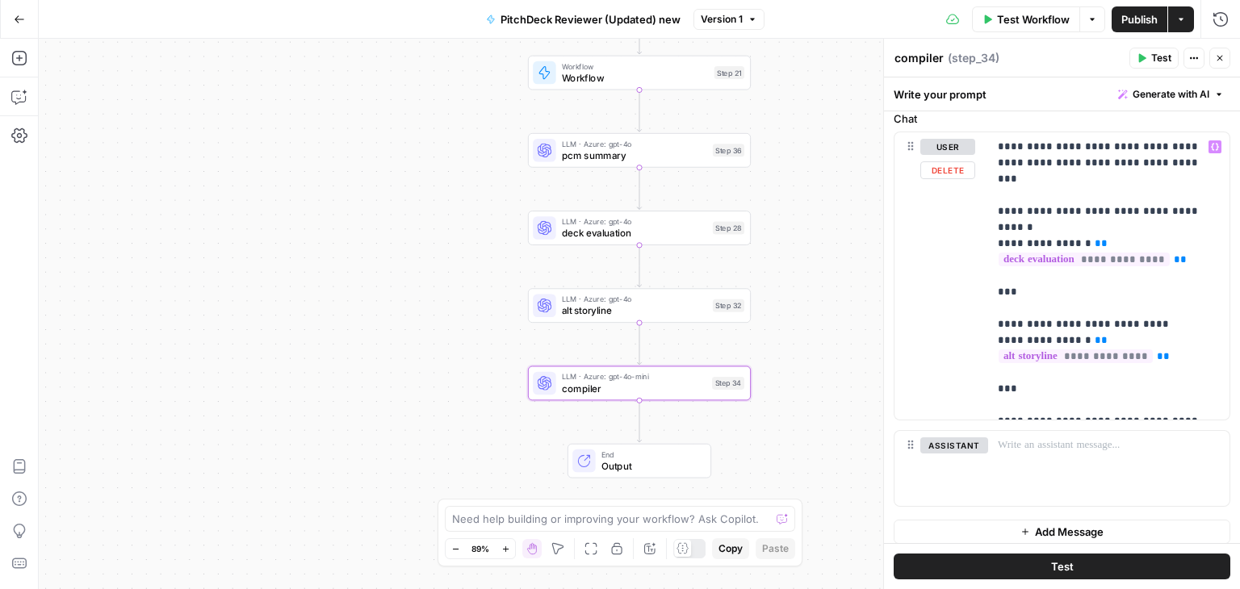
scroll to position [23, 0]
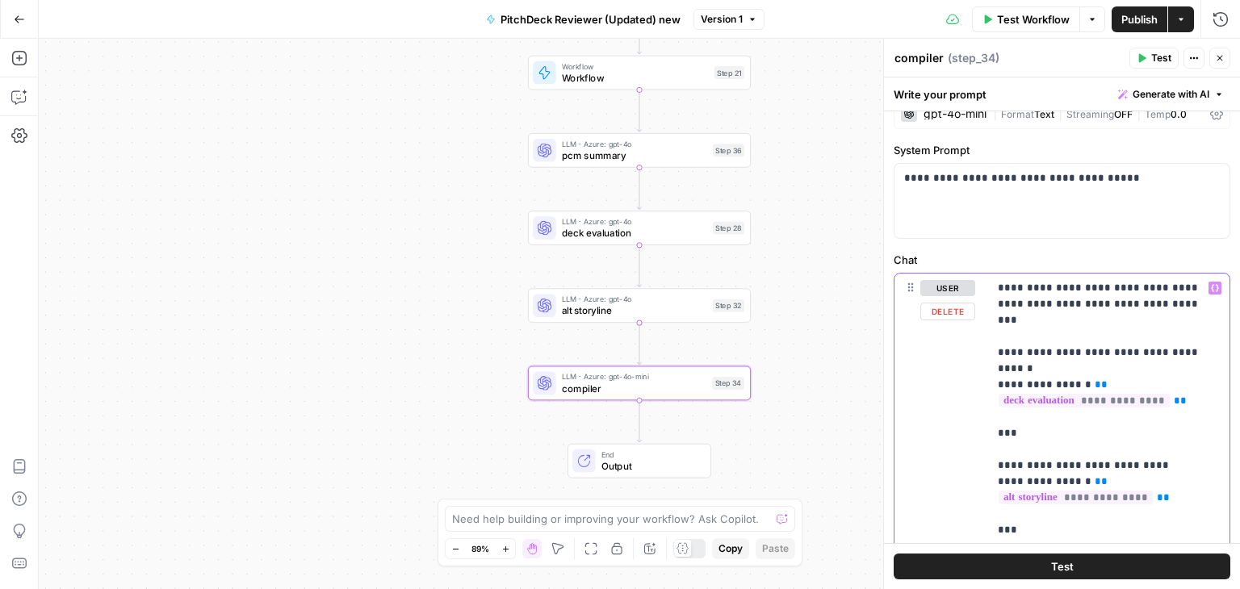
click at [1033, 319] on p "**********" at bounding box center [1103, 417] width 210 height 275
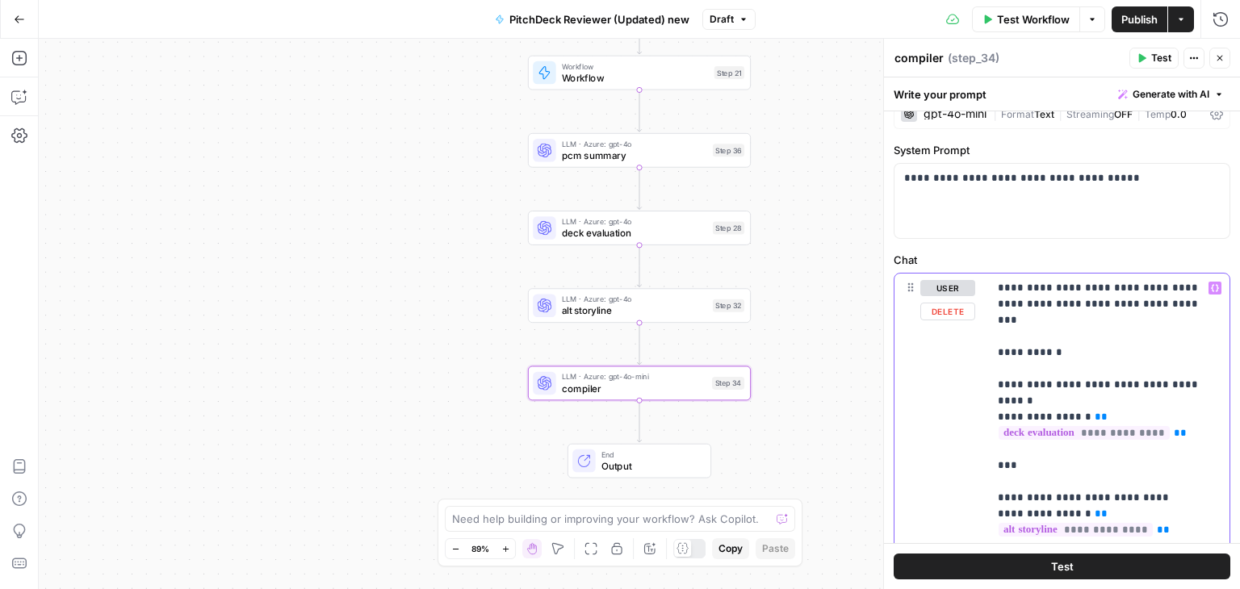
click at [1000, 338] on p "**********" at bounding box center [1103, 433] width 210 height 307
drag, startPoint x: 1078, startPoint y: 338, endPoint x: 1007, endPoint y: 342, distance: 71.2
click at [1007, 342] on p "**********" at bounding box center [1103, 433] width 210 height 307
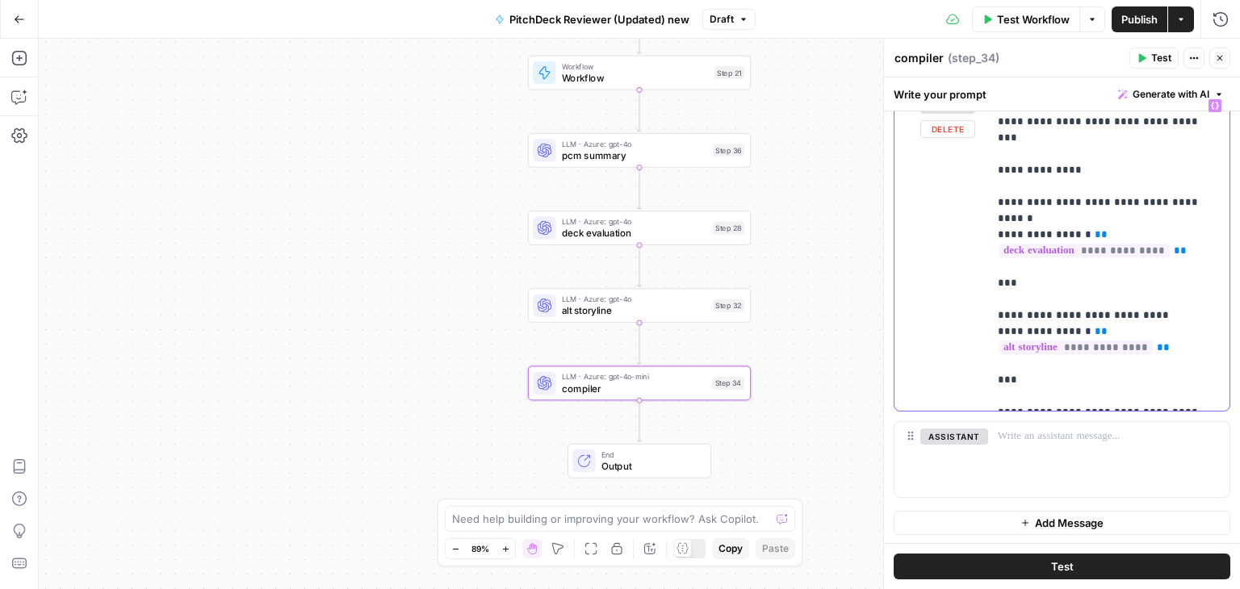
scroll to position [28, 0]
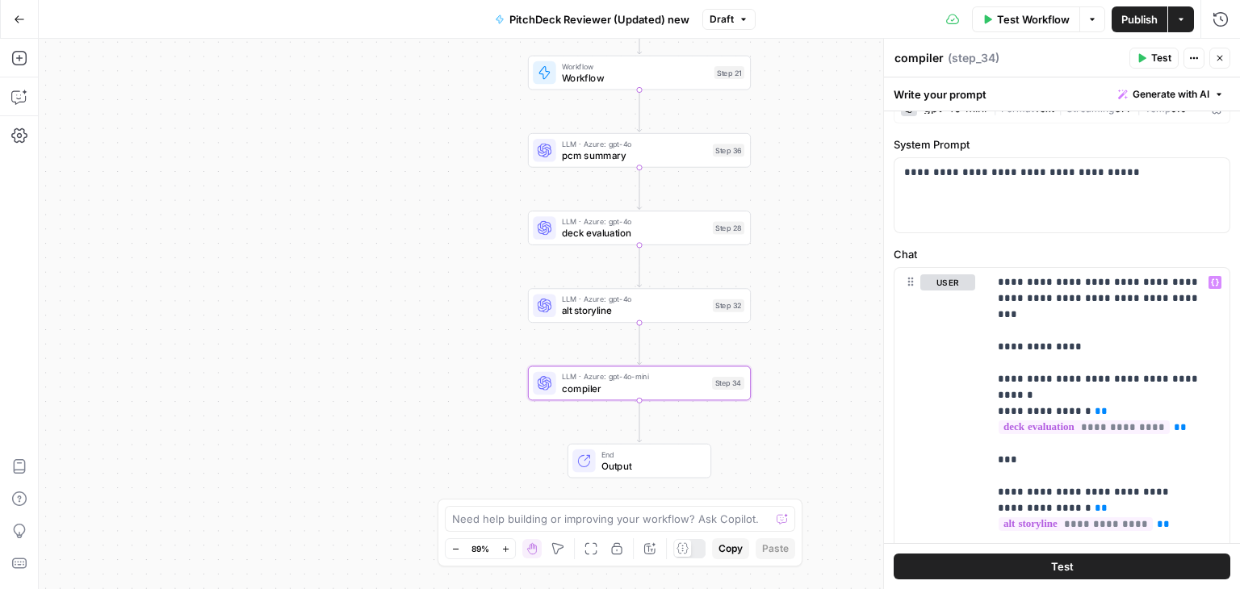
click at [1222, 57] on icon "button" at bounding box center [1220, 58] width 10 height 10
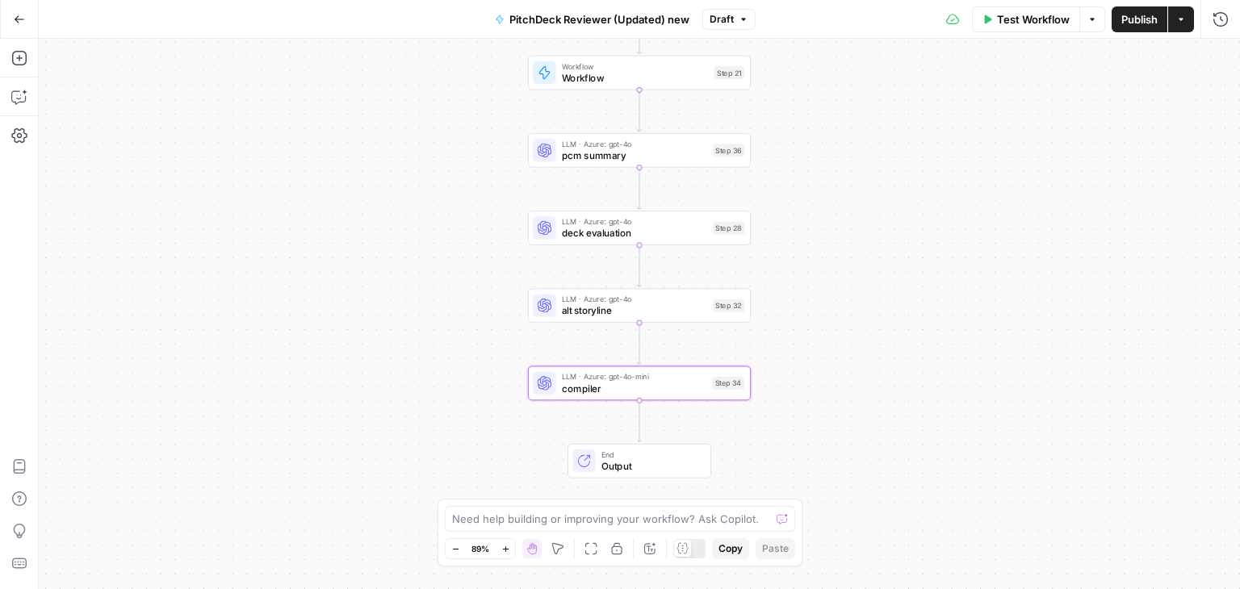
click at [26, 19] on button "Go Back" at bounding box center [19, 19] width 29 height 29
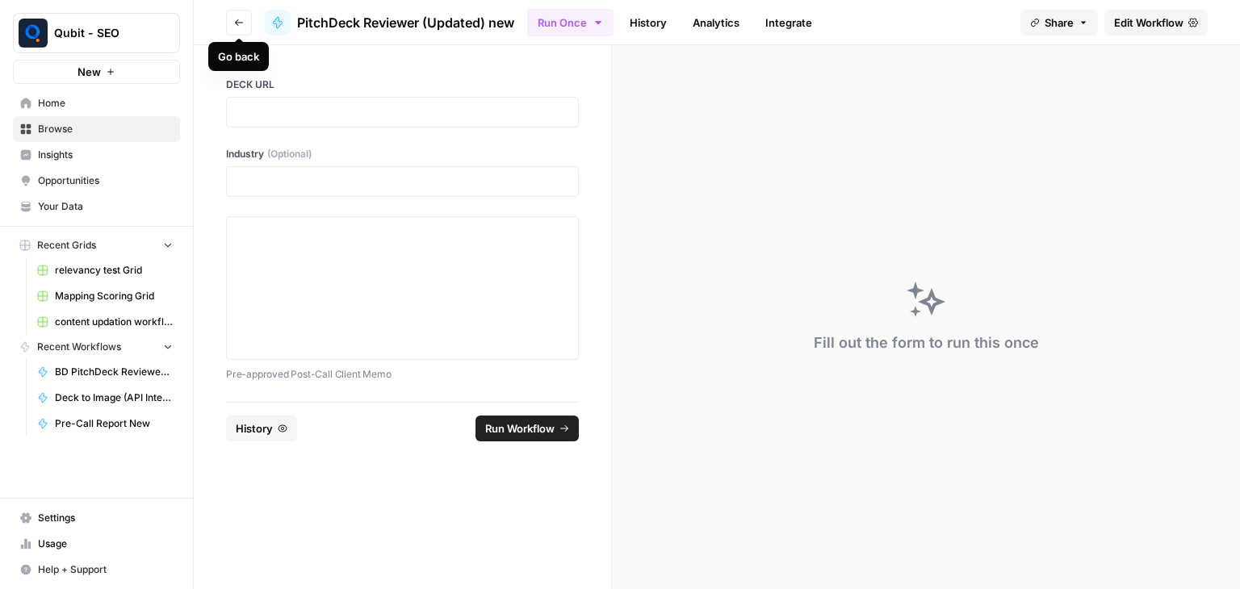
click at [239, 23] on icon "button" at bounding box center [239, 23] width 10 height 10
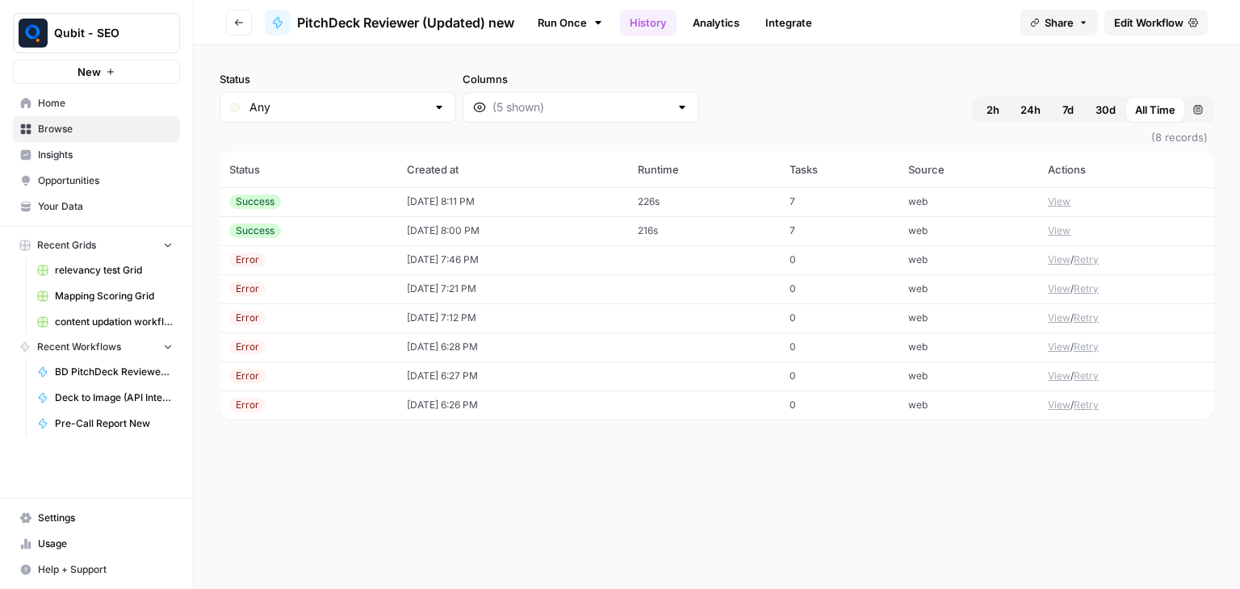
click at [518, 229] on td "[DATE] 8:00 PM" at bounding box center [512, 230] width 230 height 29
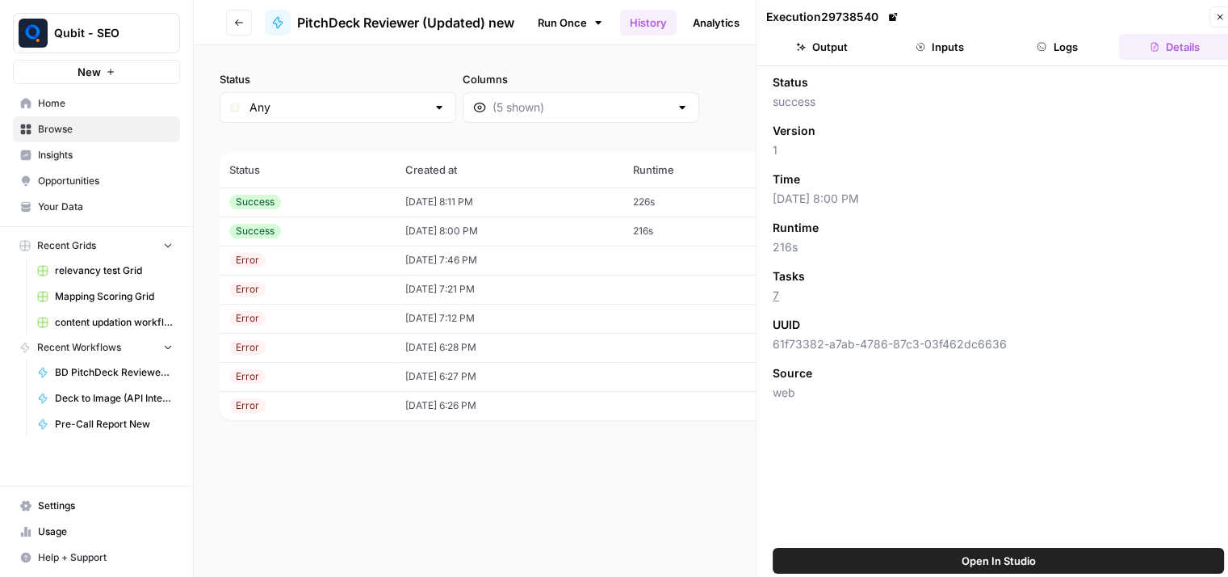
click at [849, 44] on button "Output" at bounding box center [821, 47] width 111 height 26
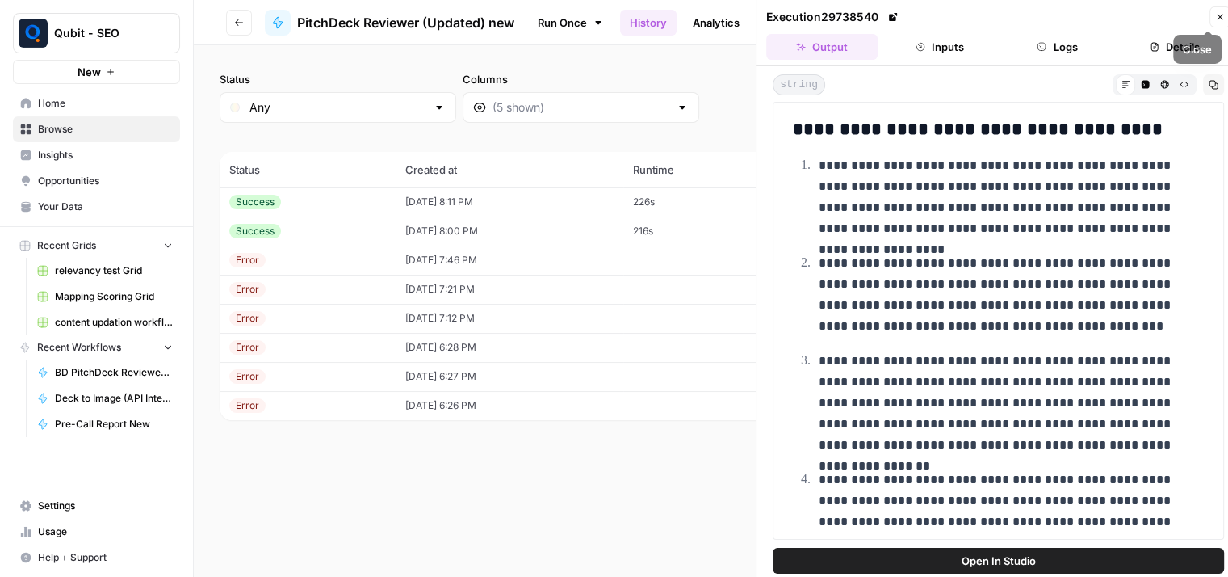
click at [1212, 11] on button "Close" at bounding box center [1220, 16] width 21 height 21
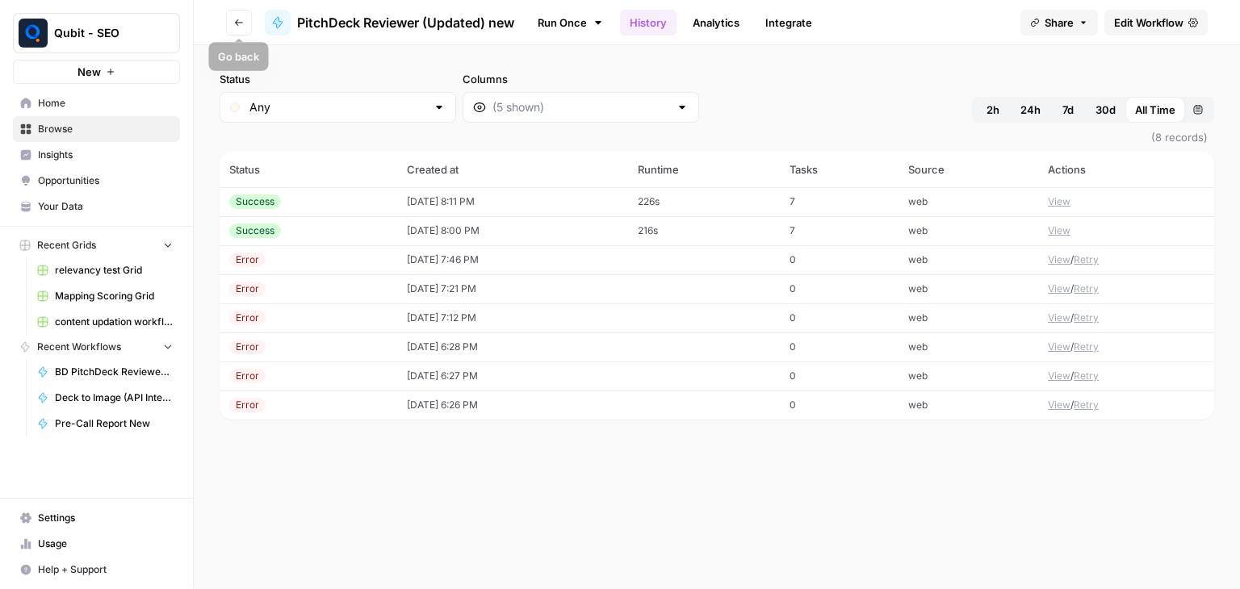
click at [239, 28] on button "Go back" at bounding box center [239, 23] width 26 height 26
